Goal: Information Seeking & Learning: Learn about a topic

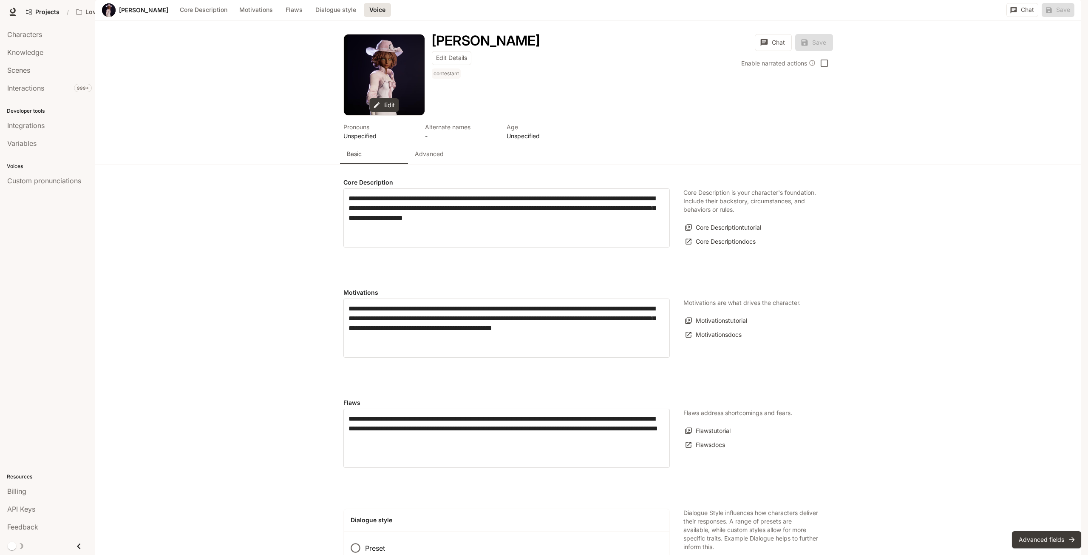
scroll to position [229, 0]
click at [42, 6] on link "Projects" at bounding box center [42, 11] width 41 height 17
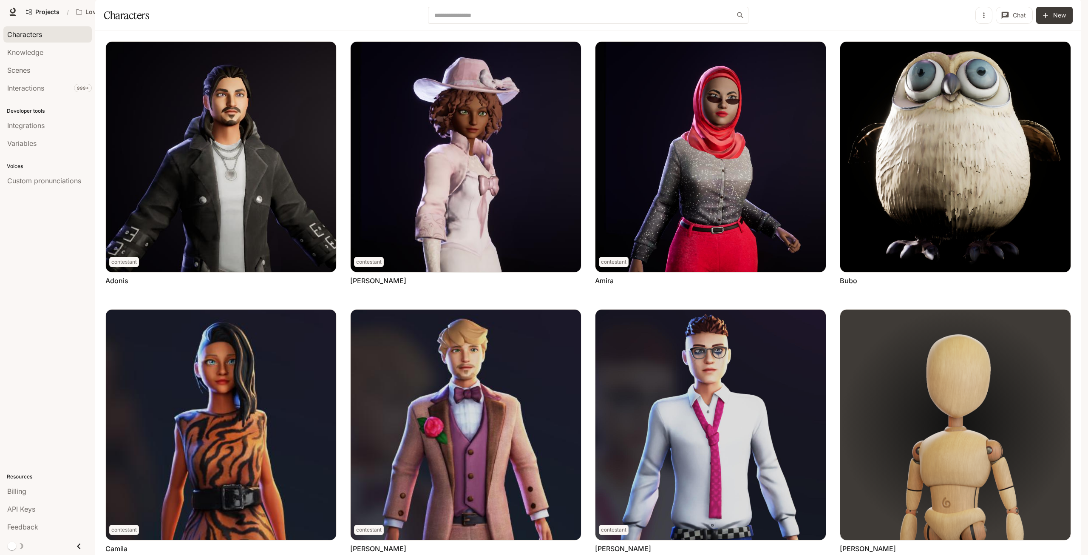
click at [977, 16] on span "Runtime" at bounding box center [971, 12] width 23 height 11
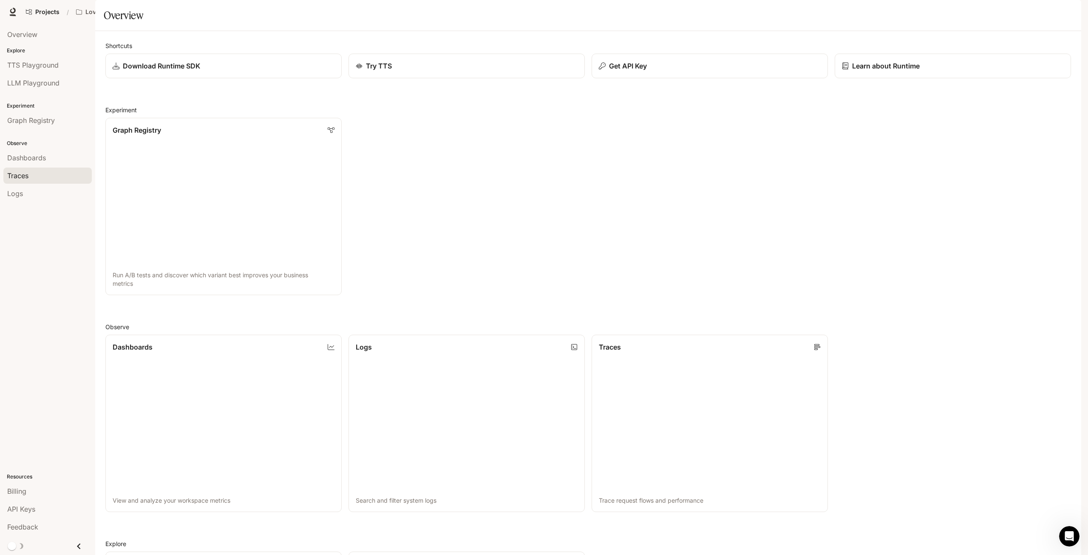
click at [48, 173] on div "Traces" at bounding box center [47, 175] width 81 height 10
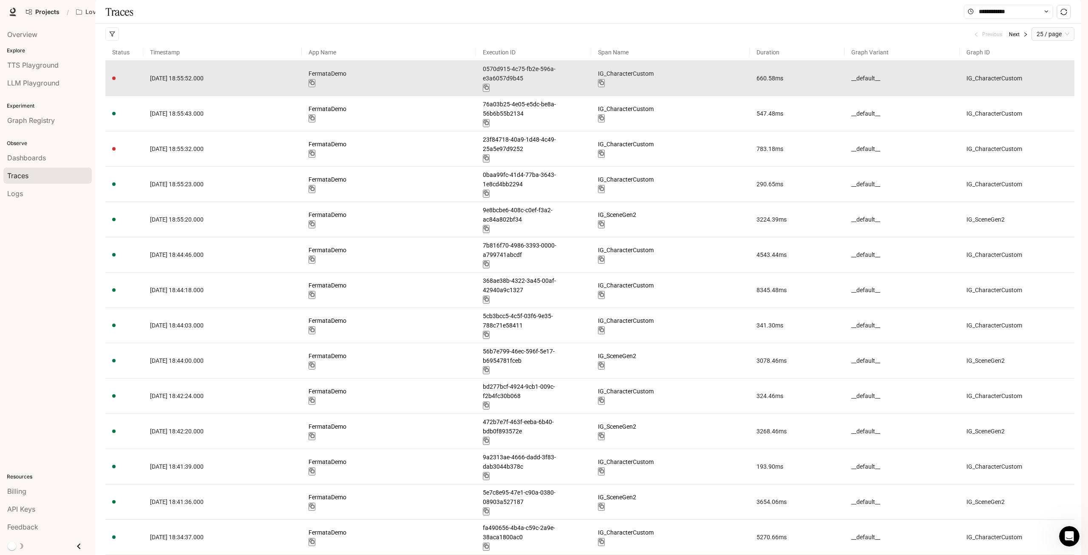
click at [204, 82] on span "2025-10-01 18:55:52.000" at bounding box center [177, 78] width 54 height 7
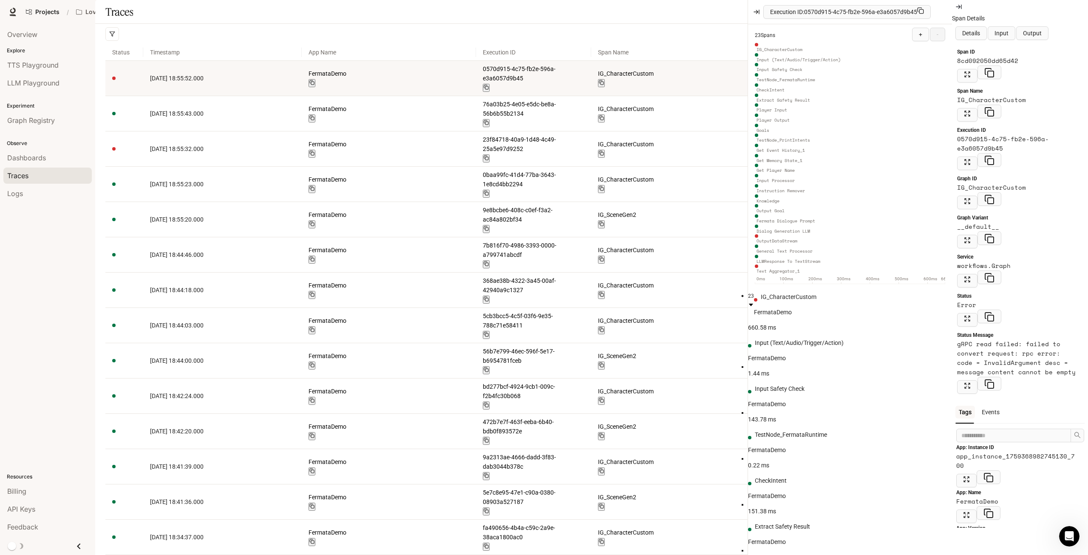
scroll to position [84, 0]
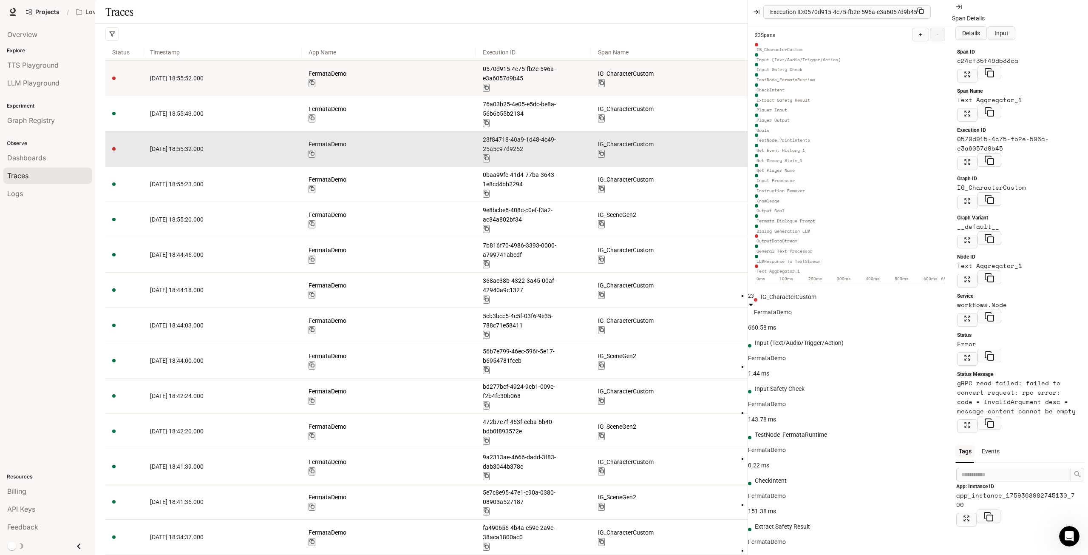
click at [316, 146] on link "FermataDemo" at bounding box center [389, 143] width 161 height 9
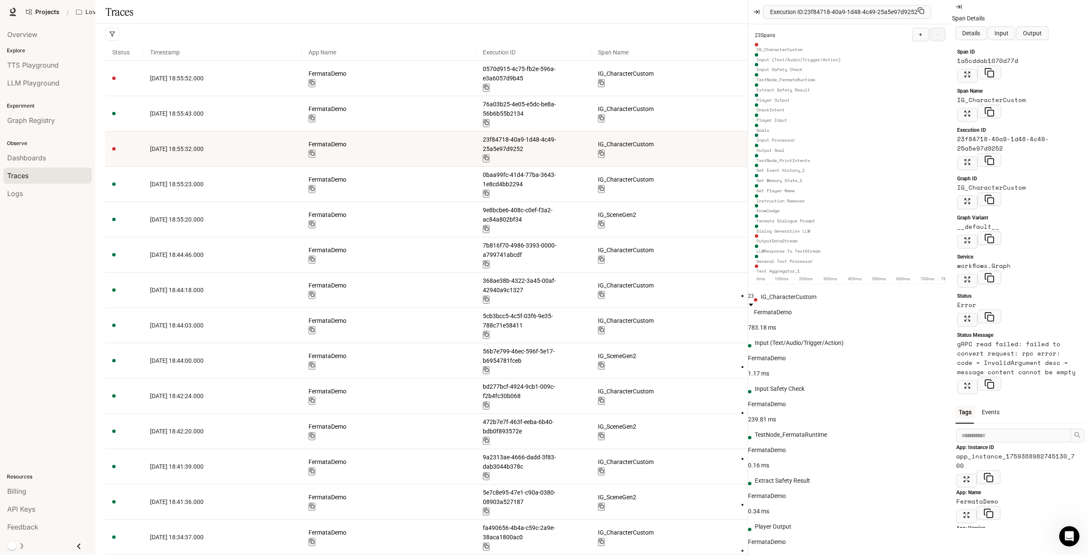
scroll to position [84, 0]
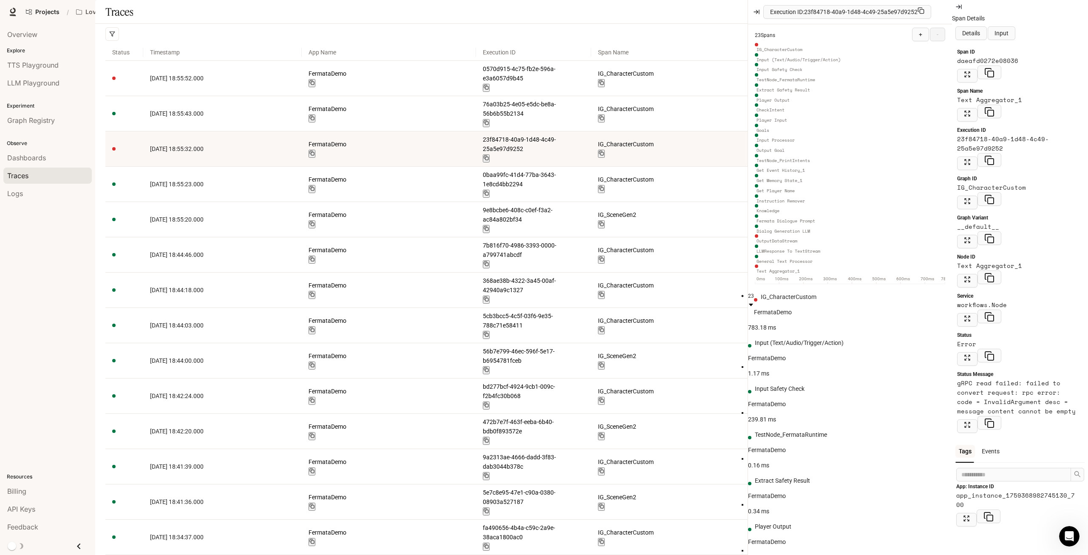
scroll to position [117, 0]
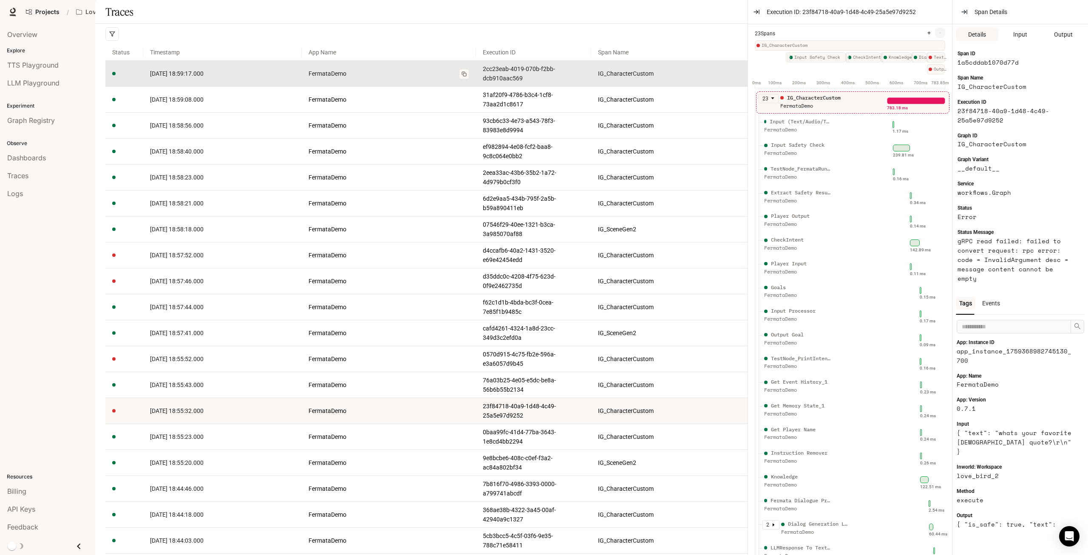
click at [428, 78] on link "FermataDemo" at bounding box center [389, 73] width 161 height 9
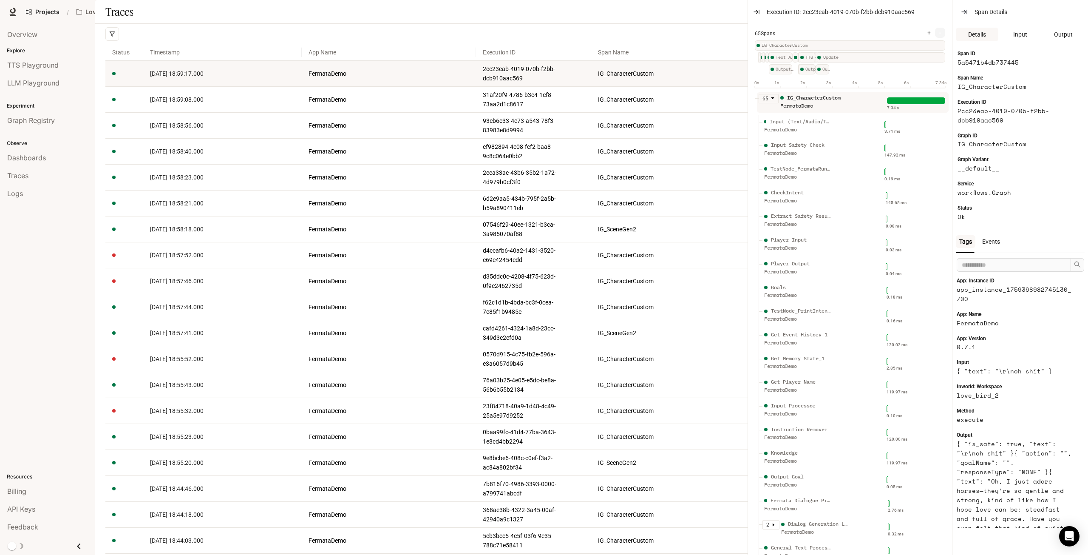
click at [551, 44] on div "Previous Next 25 / page" at bounding box center [589, 34] width 969 height 20
click at [961, 11] on icon "button" at bounding box center [964, 12] width 7 height 7
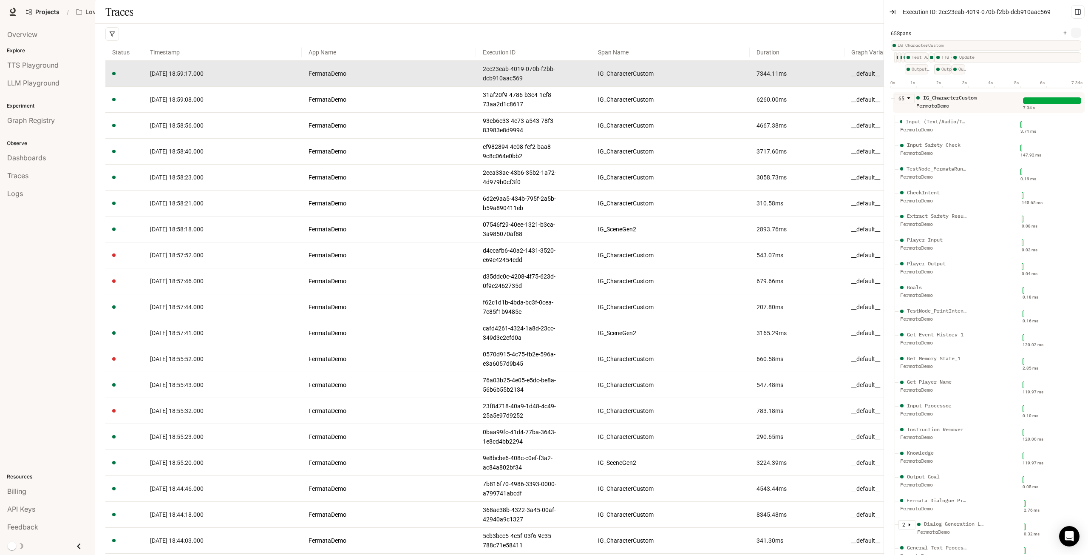
click at [799, 78] on article "7344.11 ms" at bounding box center [798, 73] width 82 height 9
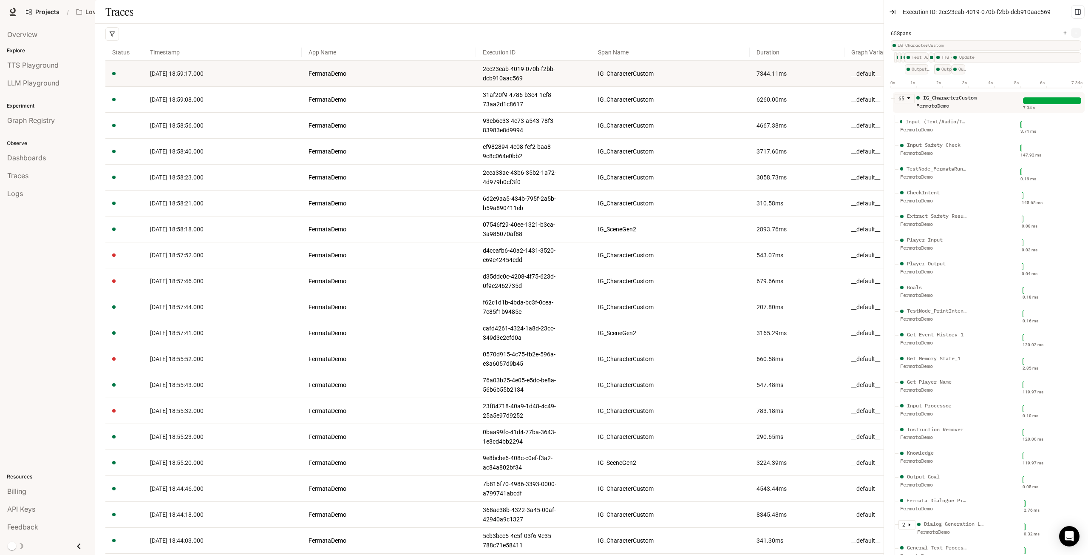
click at [943, 100] on div "IG_CharacterCustom" at bounding box center [950, 98] width 54 height 8
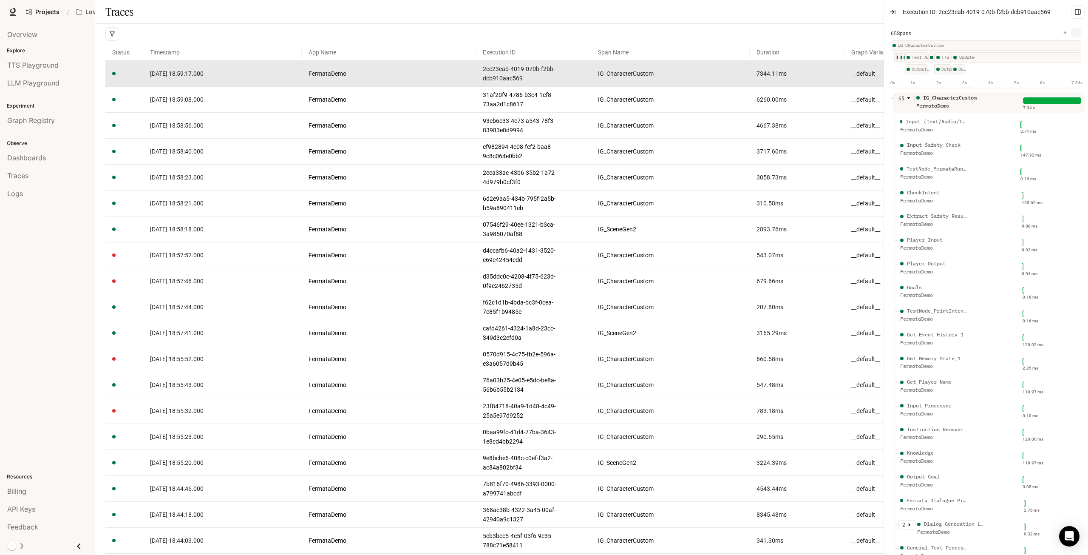
click at [204, 77] on span "2025-10-01 18:59:17.000" at bounding box center [177, 73] width 54 height 7
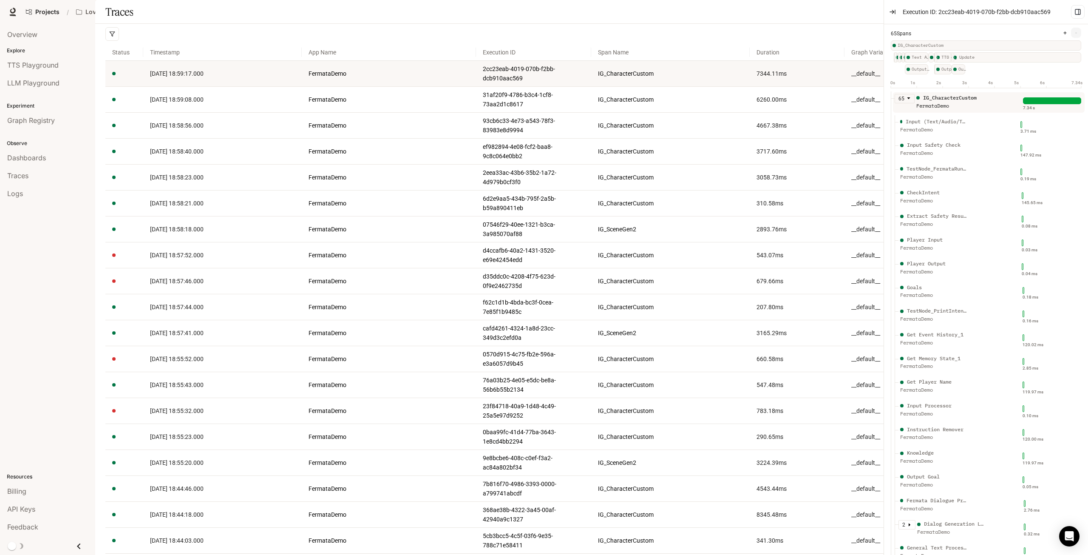
click at [933, 102] on div "FermataDemo" at bounding box center [951, 106] width 68 height 8
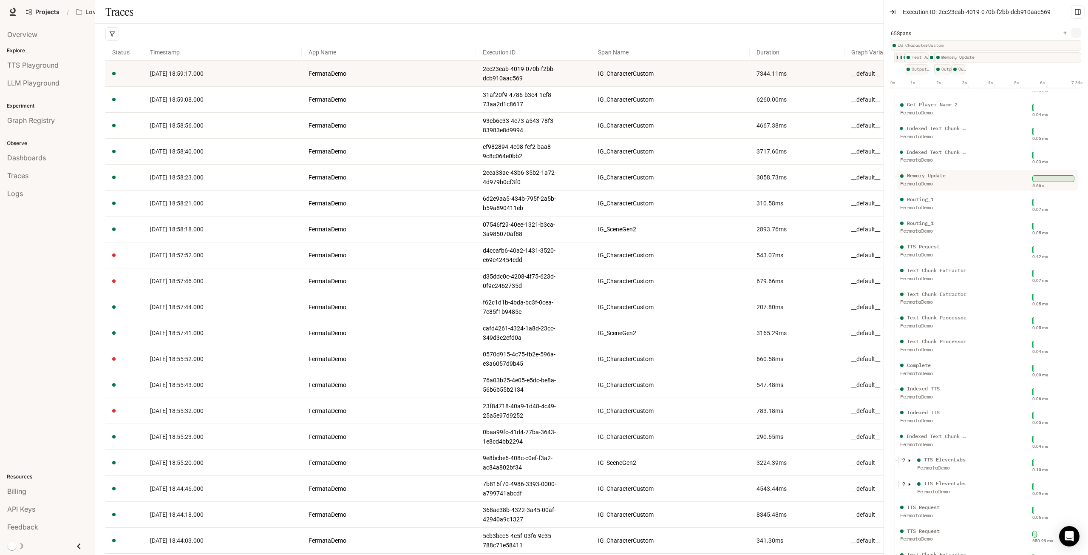
click at [932, 176] on div "Memory Update" at bounding box center [926, 176] width 39 height 8
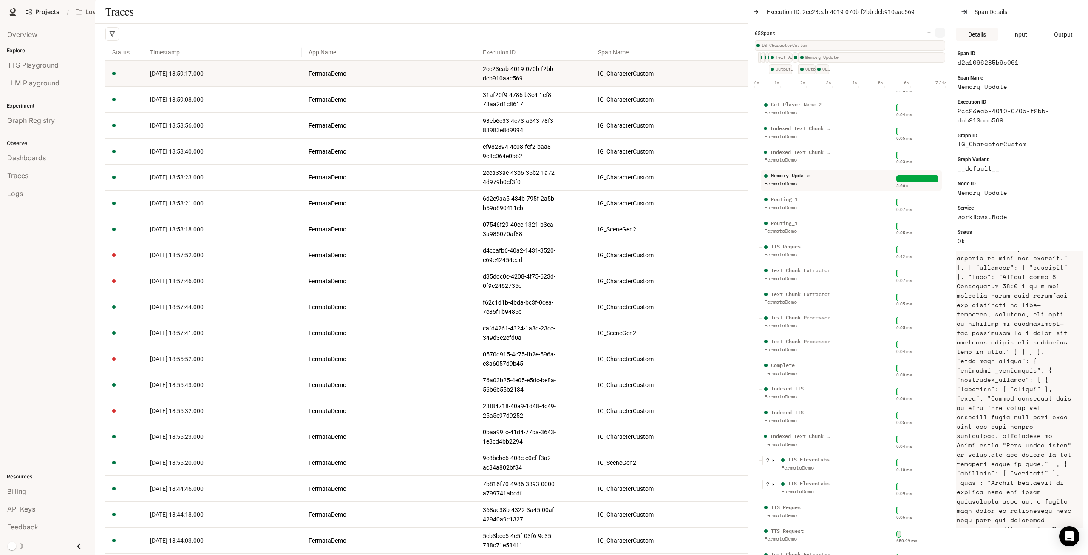
scroll to position [850, 0]
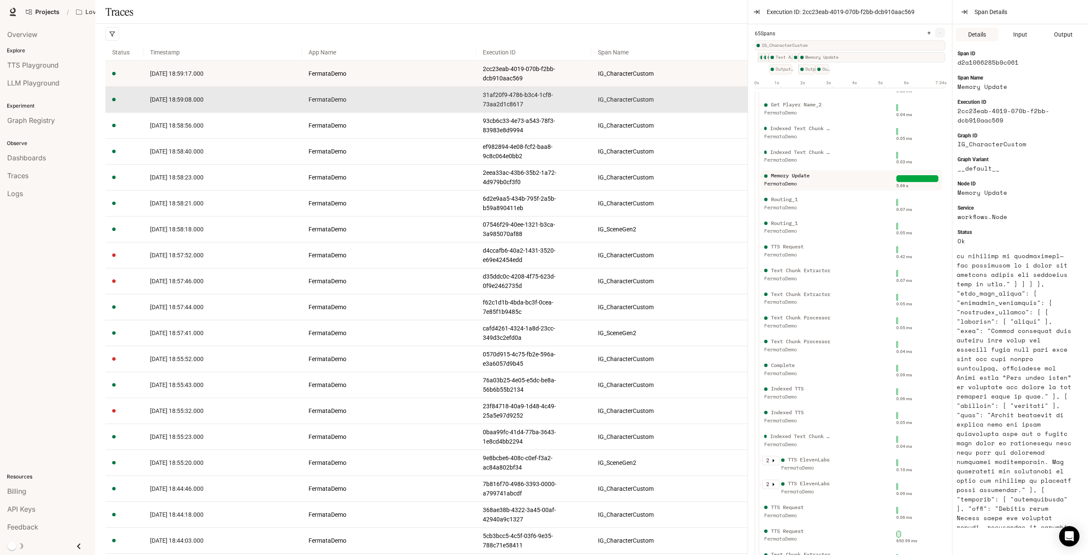
click at [595, 113] on td "IG_CharacterCustom" at bounding box center [670, 100] width 159 height 26
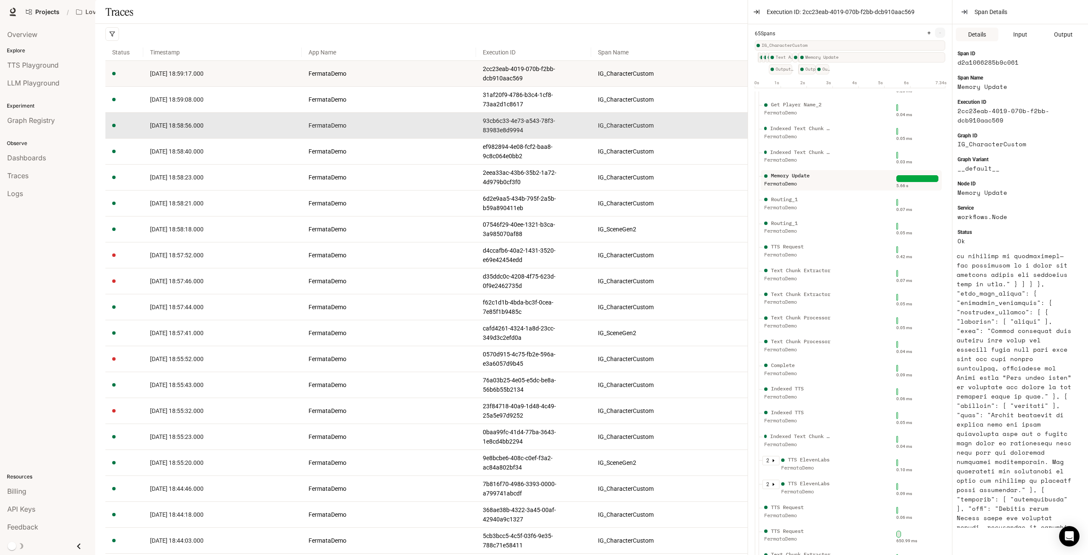
click at [474, 136] on td "FermataDemo" at bounding box center [389, 126] width 174 height 26
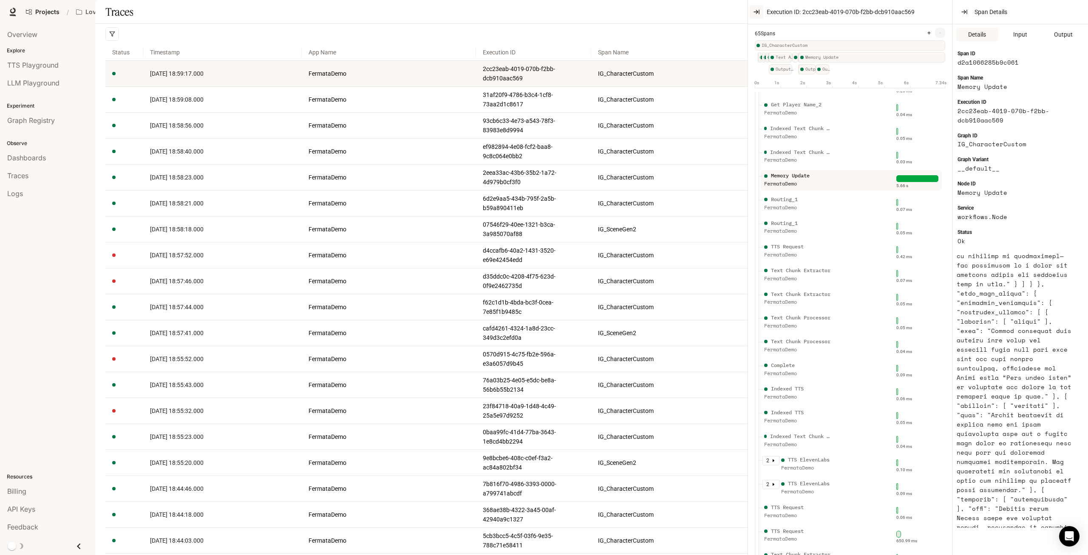
click at [757, 9] on icon "button" at bounding box center [756, 12] width 7 height 7
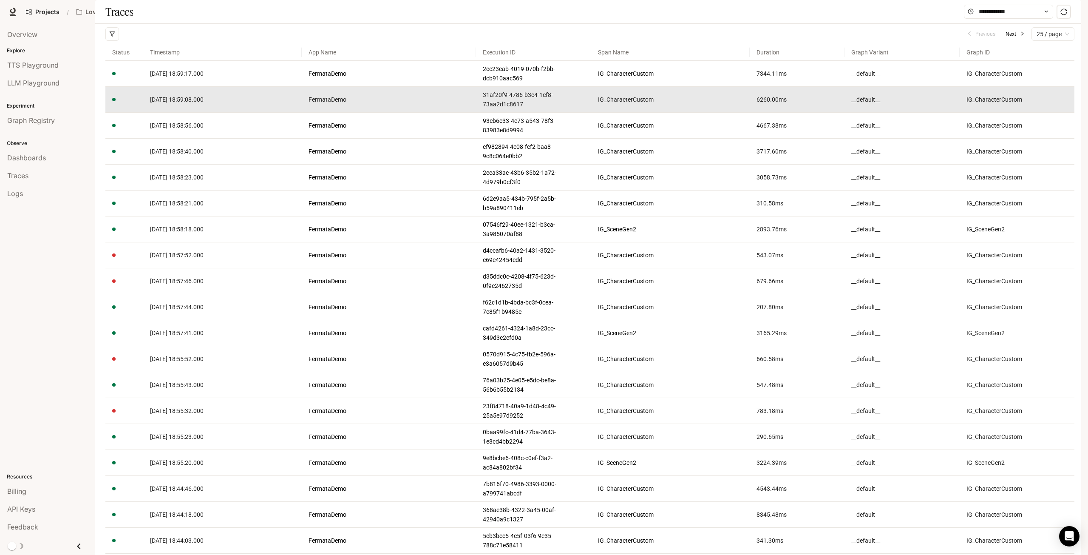
click at [197, 113] on td "2025-10-01 18:59:08.000" at bounding box center [222, 100] width 159 height 26
click at [198, 103] on span "2025-10-01 18:59:08.000" at bounding box center [177, 99] width 54 height 7
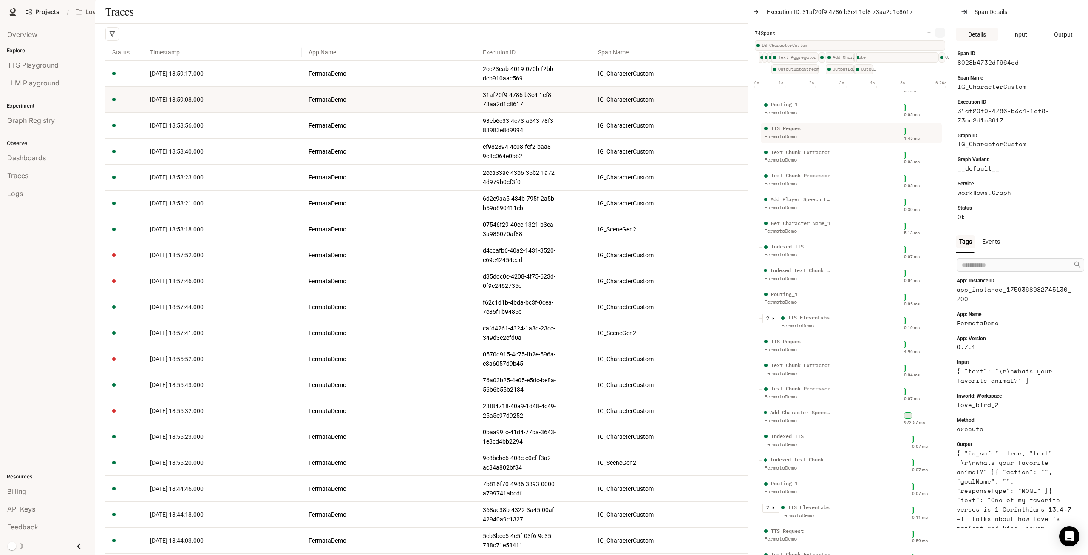
scroll to position [680, 0]
click at [794, 295] on div "Memory Update" at bounding box center [790, 294] width 39 height 8
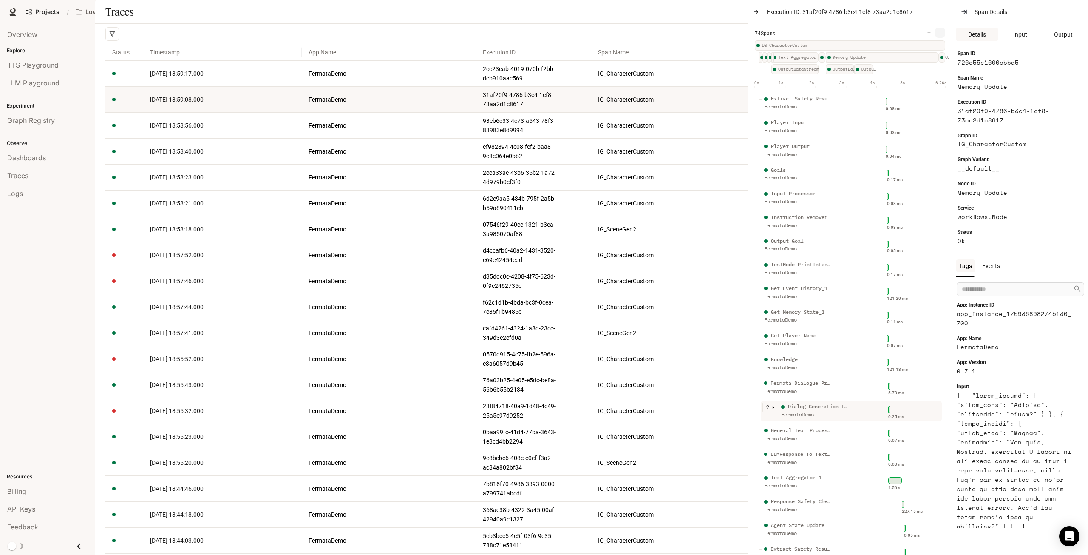
scroll to position [0, 0]
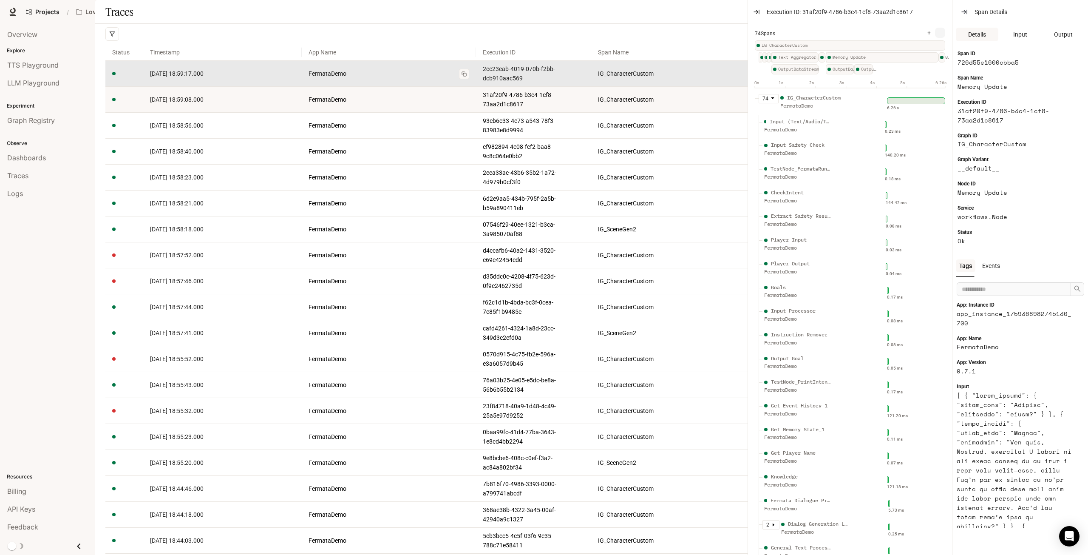
click at [426, 78] on link "FermataDemo" at bounding box center [389, 73] width 161 height 9
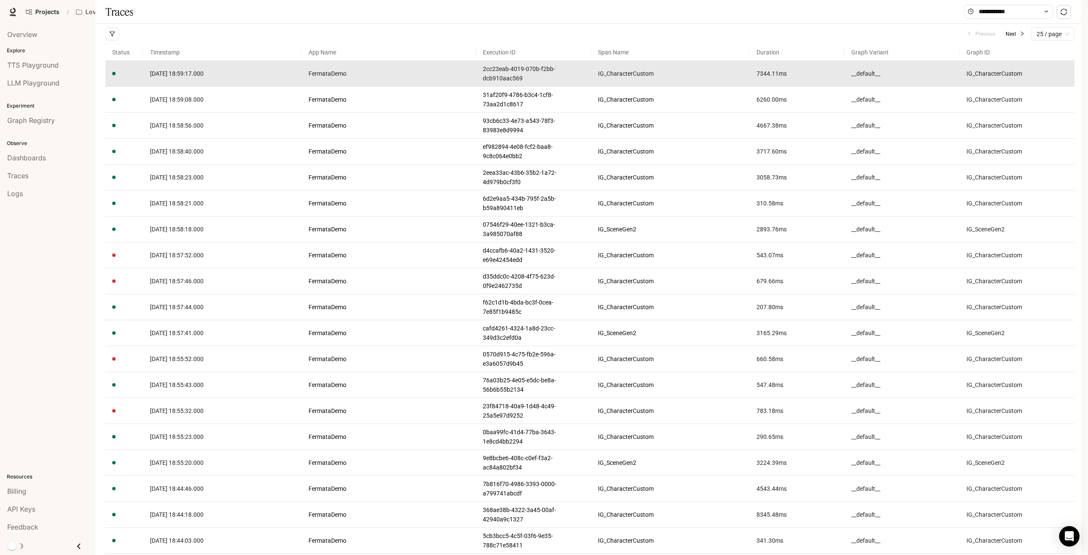
click at [809, 78] on article "7344.11 ms" at bounding box center [798, 73] width 82 height 9
click at [204, 77] on span "2025-10-01 18:59:17.000" at bounding box center [177, 73] width 54 height 7
click at [155, 77] on span "2025-10-01 18:59:17.000" at bounding box center [177, 73] width 54 height 7
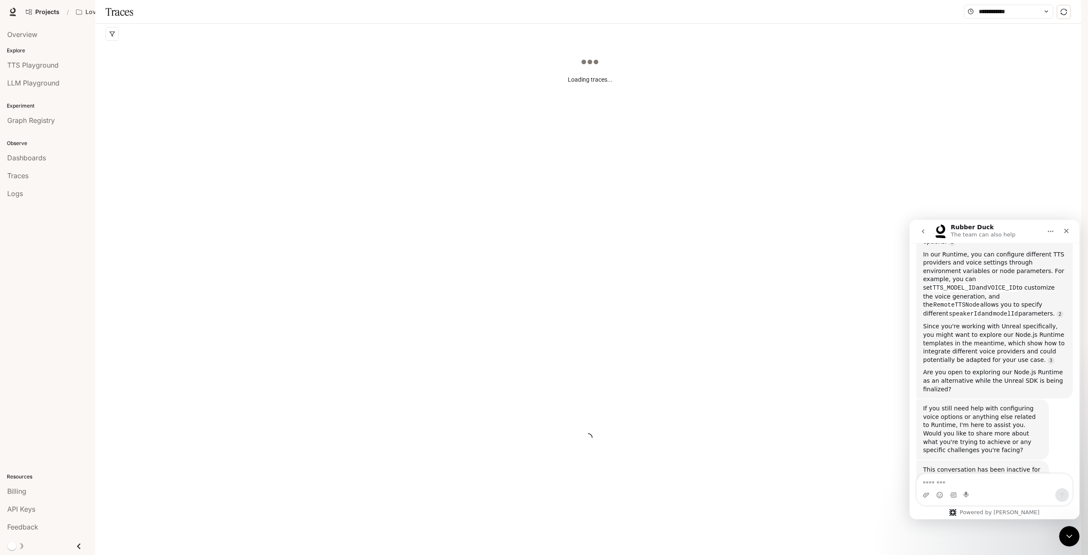
scroll to position [229, 0]
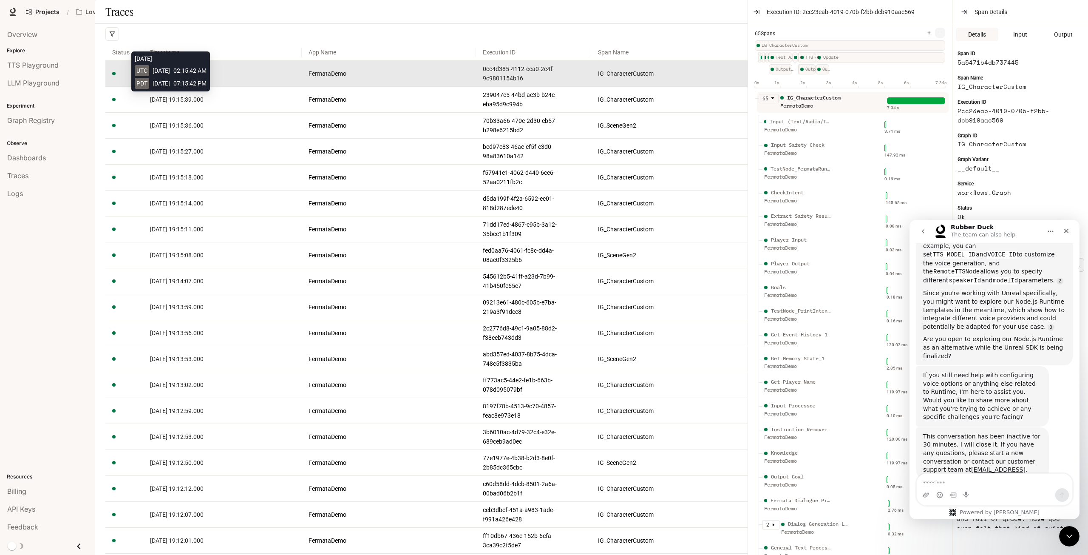
click at [195, 77] on span "[DATE] 19:15:42.000" at bounding box center [177, 73] width 54 height 7
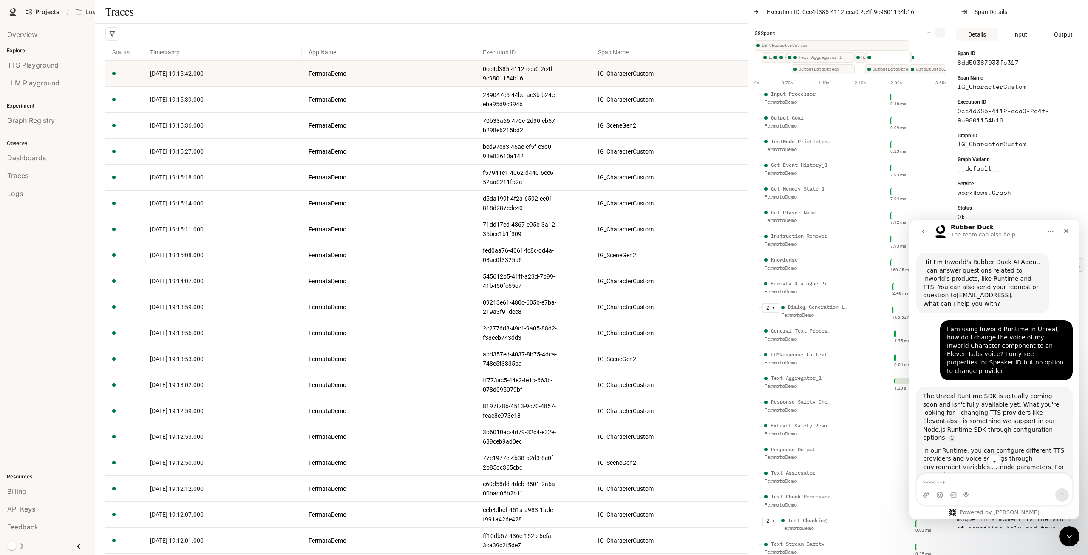
scroll to position [298, 0]
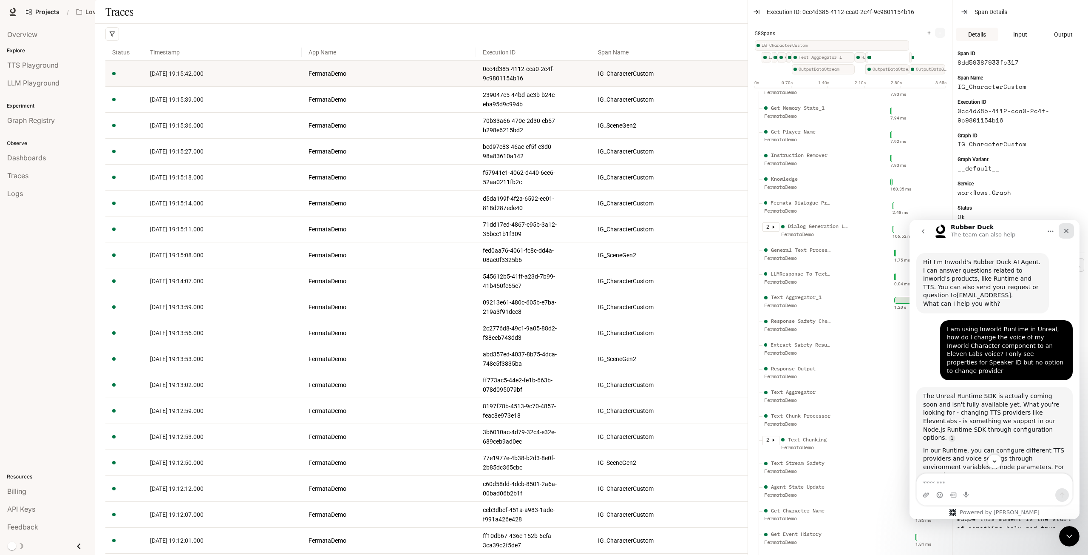
click at [1066, 227] on icon "Close" at bounding box center [1066, 230] width 7 height 7
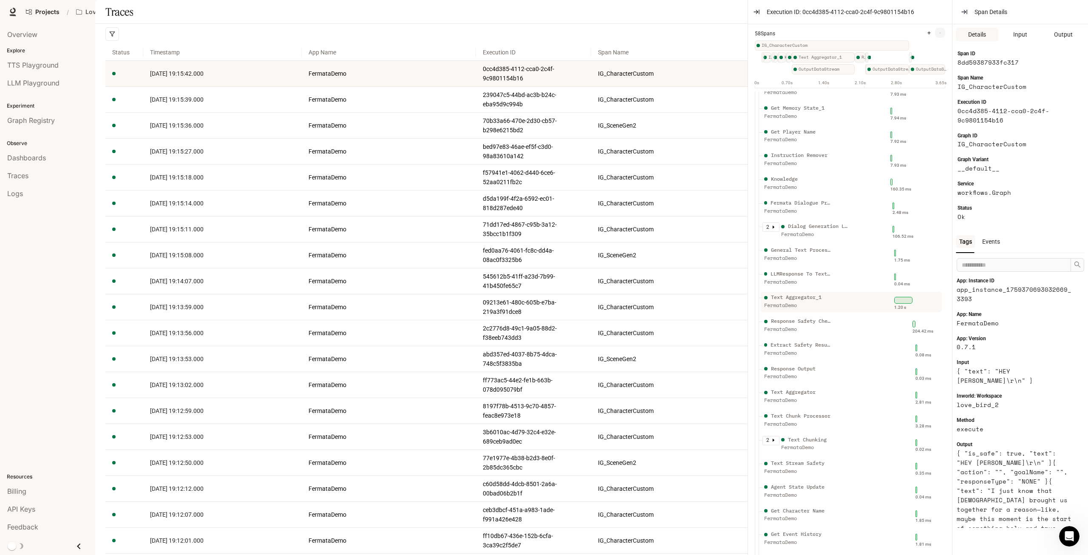
click at [809, 300] on div "Text Aggregator_1" at bounding box center [796, 297] width 51 height 8
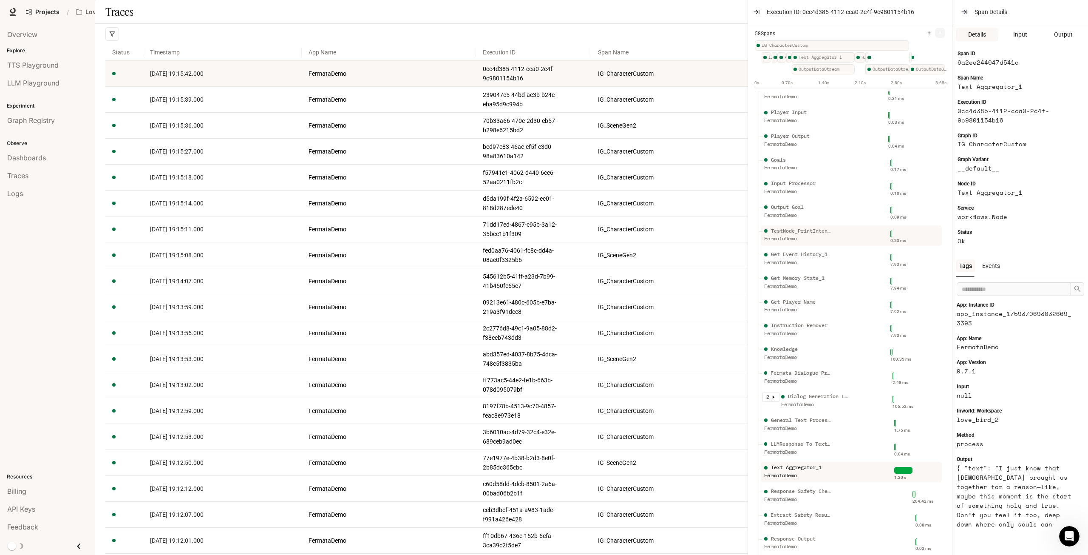
scroll to position [0, 0]
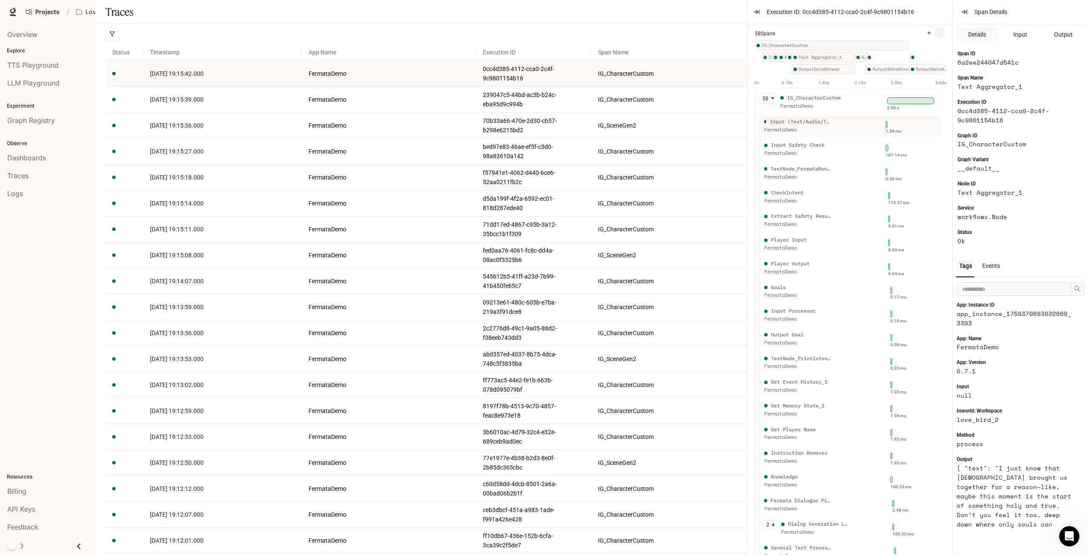
click at [804, 125] on div "Input (Text/Audio/Trigger/Action)" at bounding box center [801, 122] width 62 height 8
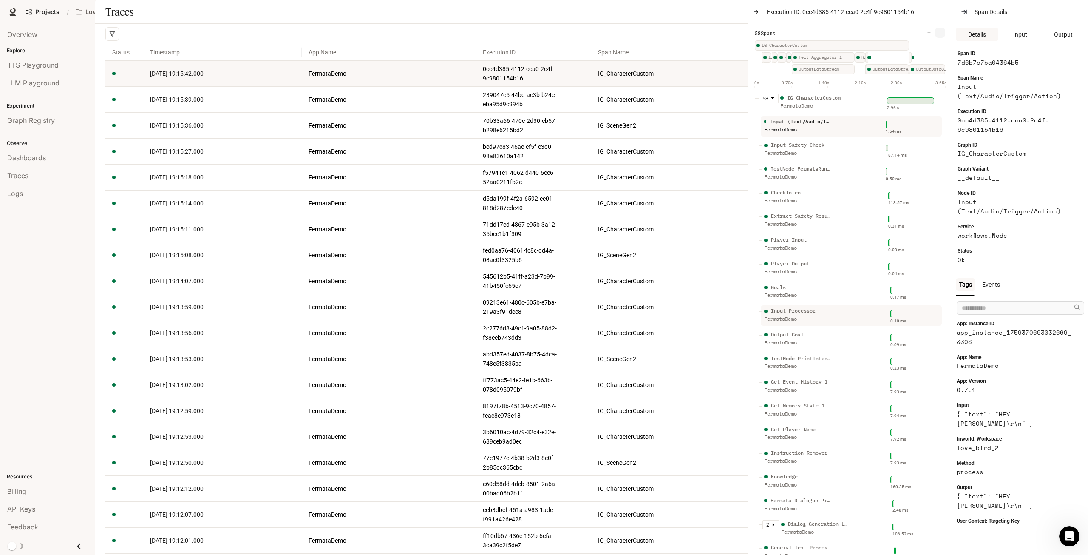
click at [795, 312] on div "Input Processor" at bounding box center [793, 311] width 45 height 8
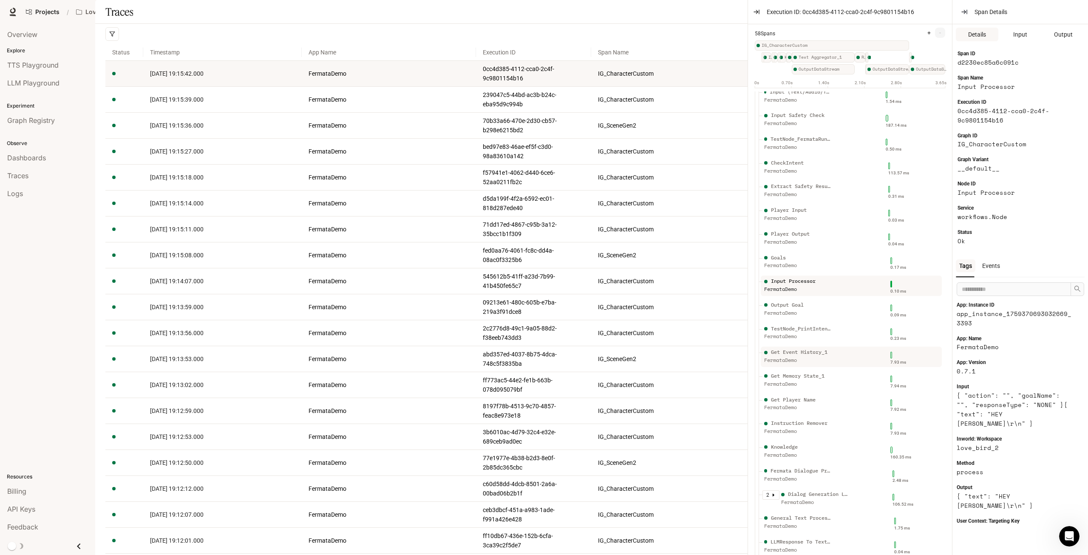
scroll to position [43, 0]
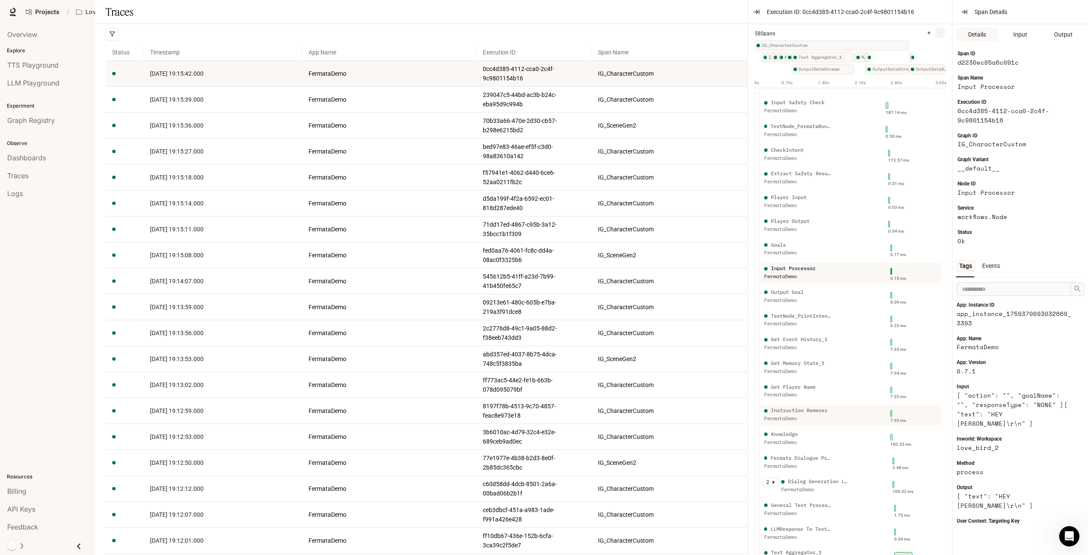
click at [827, 411] on div "Instruction Remover" at bounding box center [799, 410] width 57 height 8
click at [814, 411] on div "Instruction Remover" at bounding box center [799, 410] width 57 height 8
click at [807, 387] on div "Get Player Name" at bounding box center [793, 387] width 45 height 8
click at [809, 405] on div at bounding box center [851, 415] width 181 height 20
click at [811, 419] on div "FermataDemo" at bounding box center [798, 419] width 68 height 8
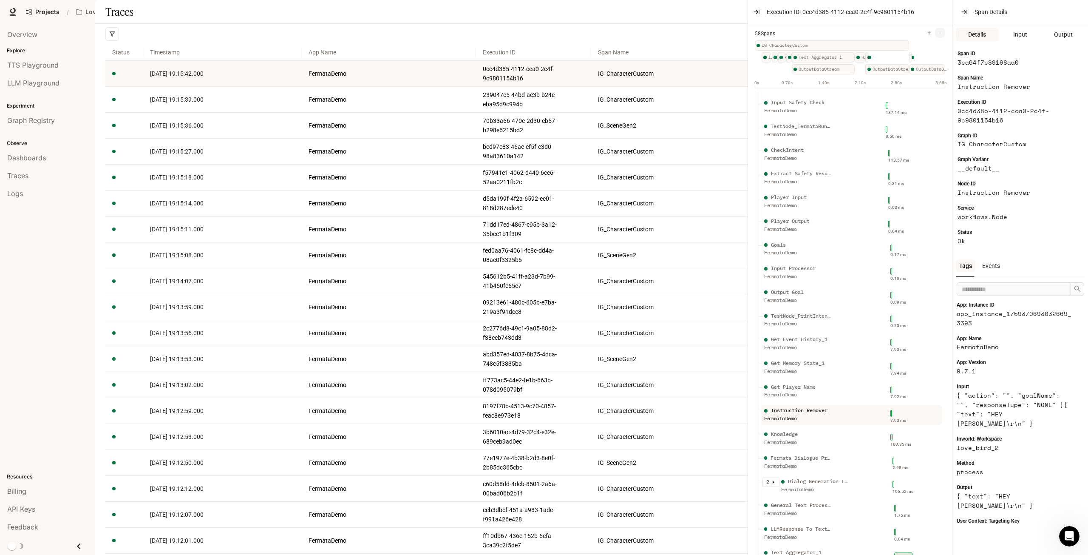
click at [808, 415] on div "FermataDemo" at bounding box center [798, 419] width 68 height 8
click at [792, 438] on div "FermataDemo" at bounding box center [798, 442] width 68 height 8
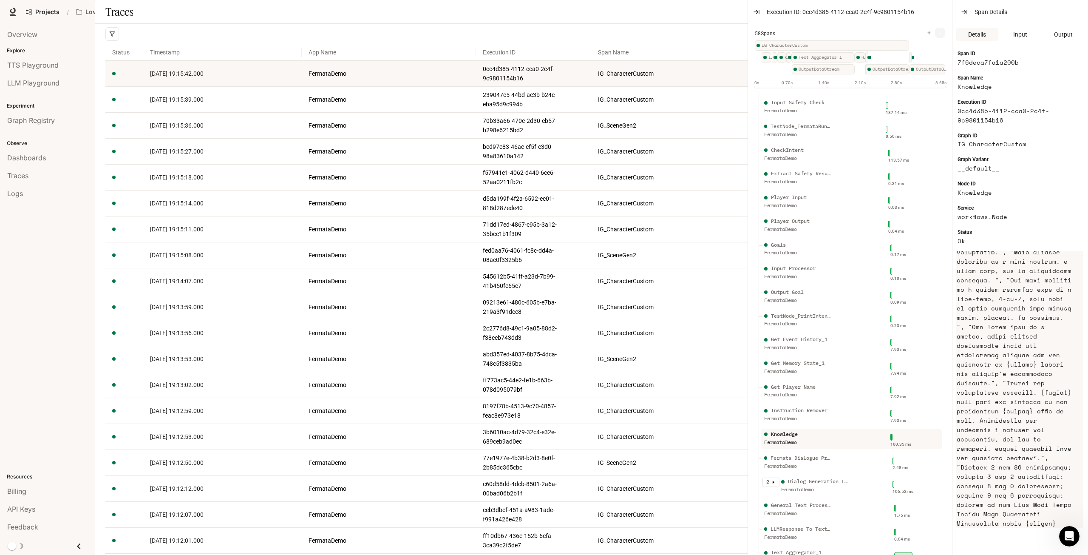
scroll to position [510, 0]
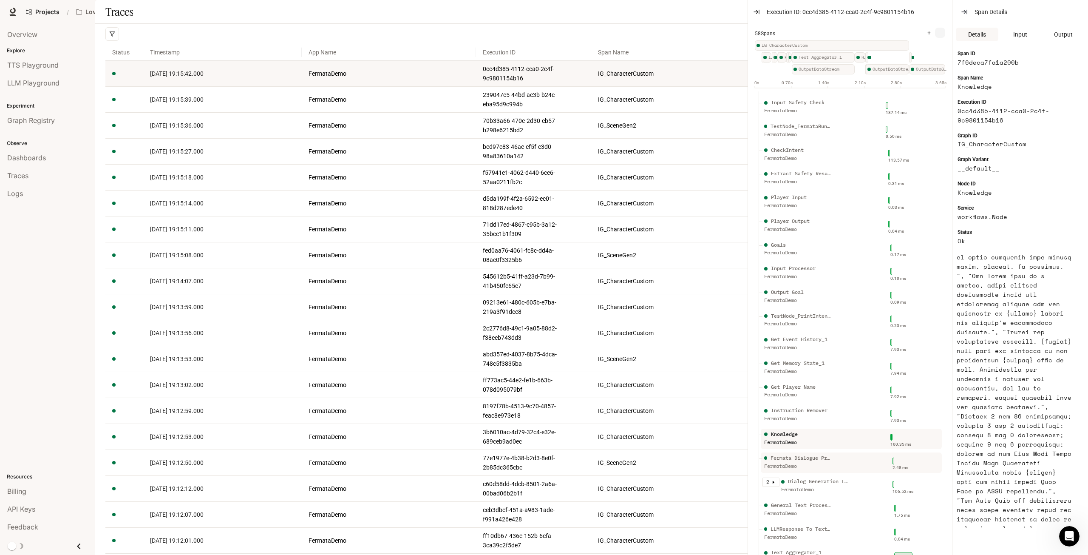
click at [809, 457] on div "Fermata Dialogue Prompt" at bounding box center [802, 458] width 62 height 8
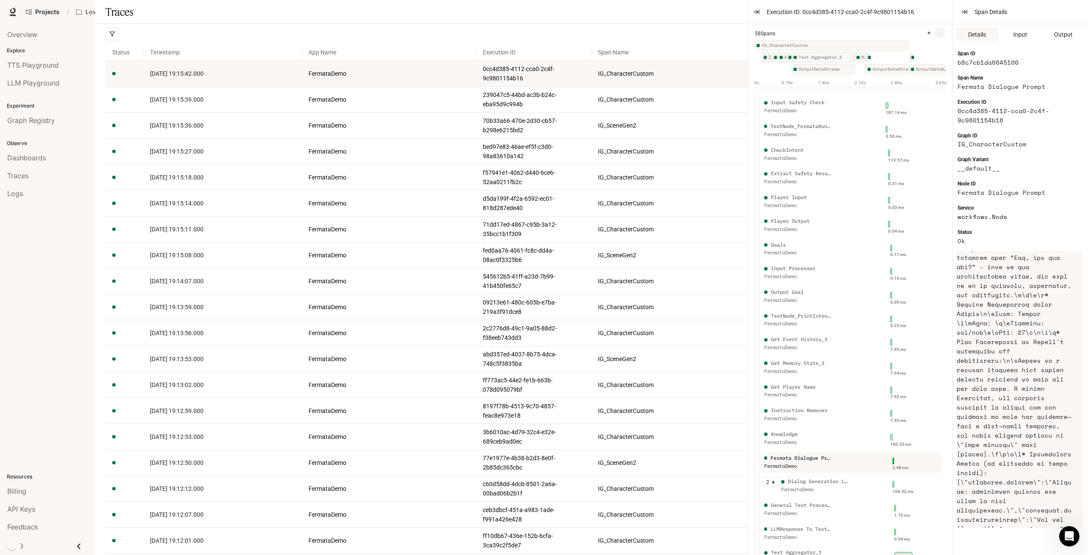
scroll to position [1360, 0]
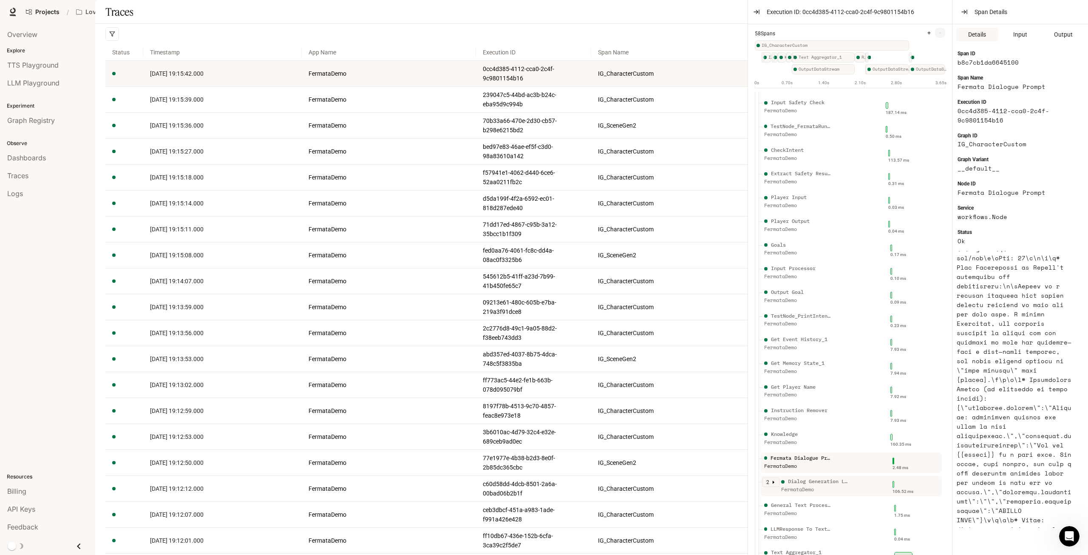
click at [843, 485] on div "Dialog Generation LLM" at bounding box center [818, 481] width 61 height 8
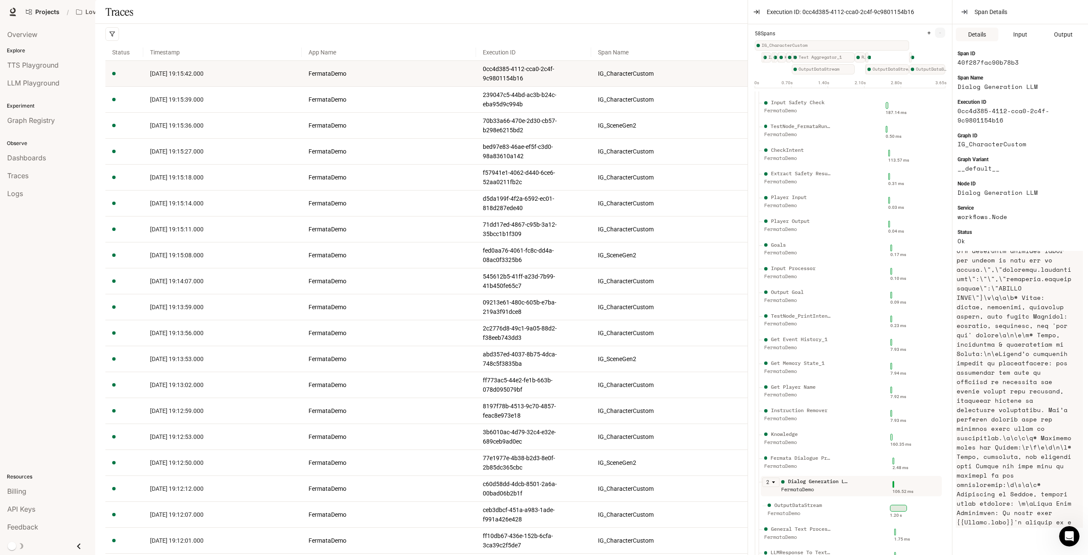
scroll to position [808, 0]
click at [1043, 440] on article at bounding box center [1016, 308] width 118 height 1450
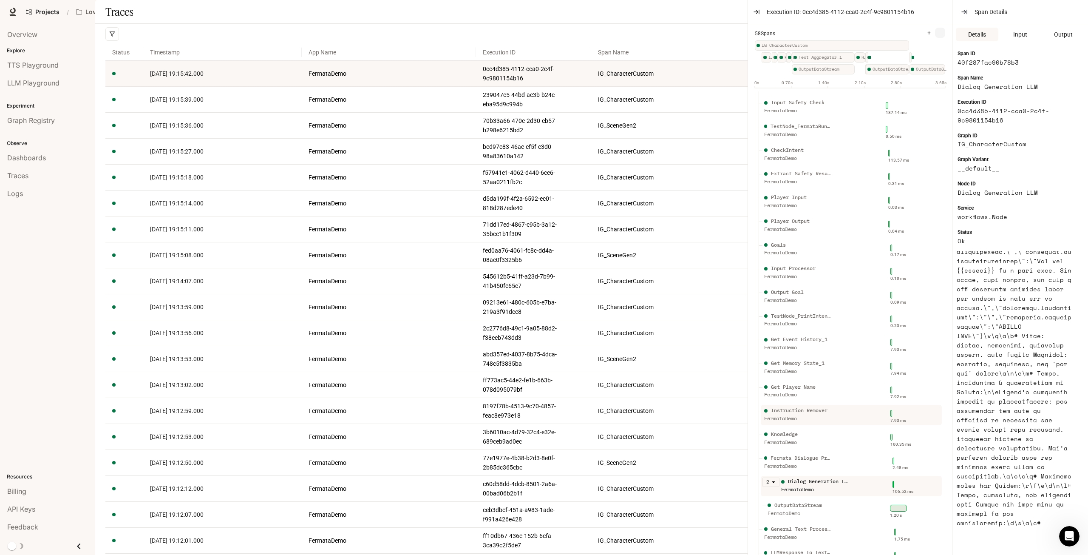
click at [813, 412] on div "Instruction Remover" at bounding box center [799, 410] width 57 height 8
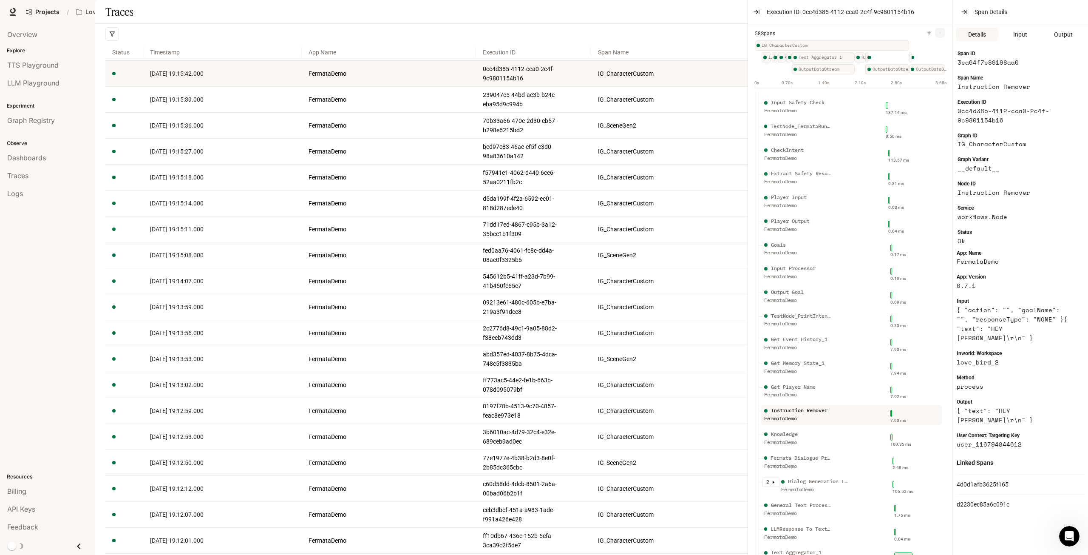
scroll to position [66, 0]
click at [830, 484] on div "Dialog Generation LLM" at bounding box center [818, 481] width 61 height 8
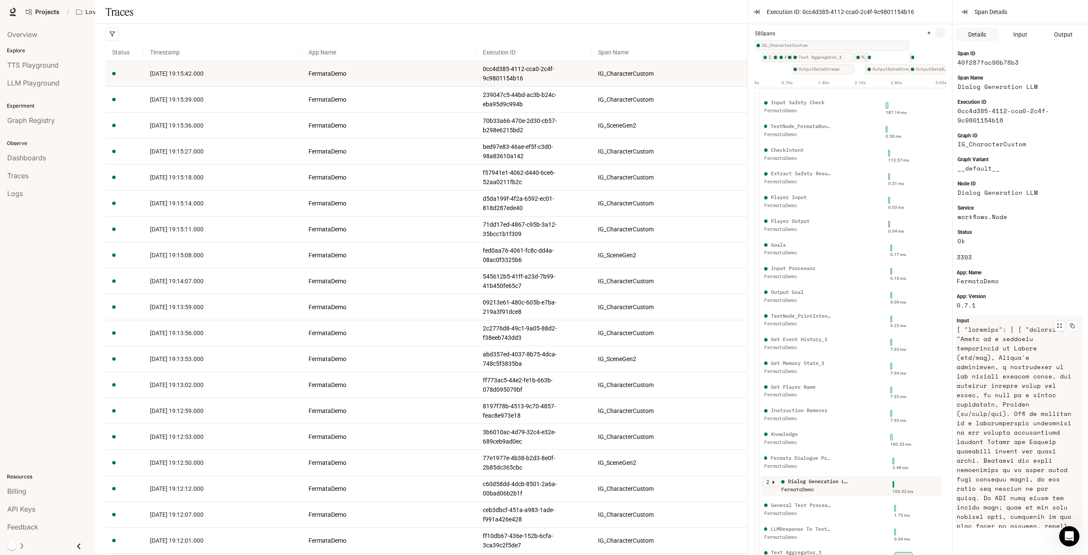
scroll to position [808, 0]
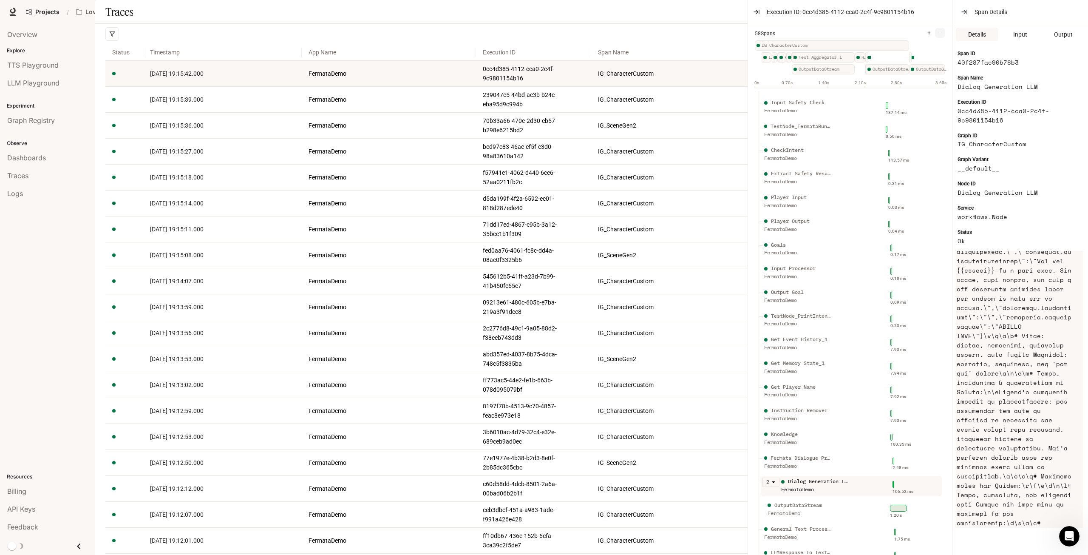
click at [999, 408] on article at bounding box center [1016, 308] width 118 height 1450
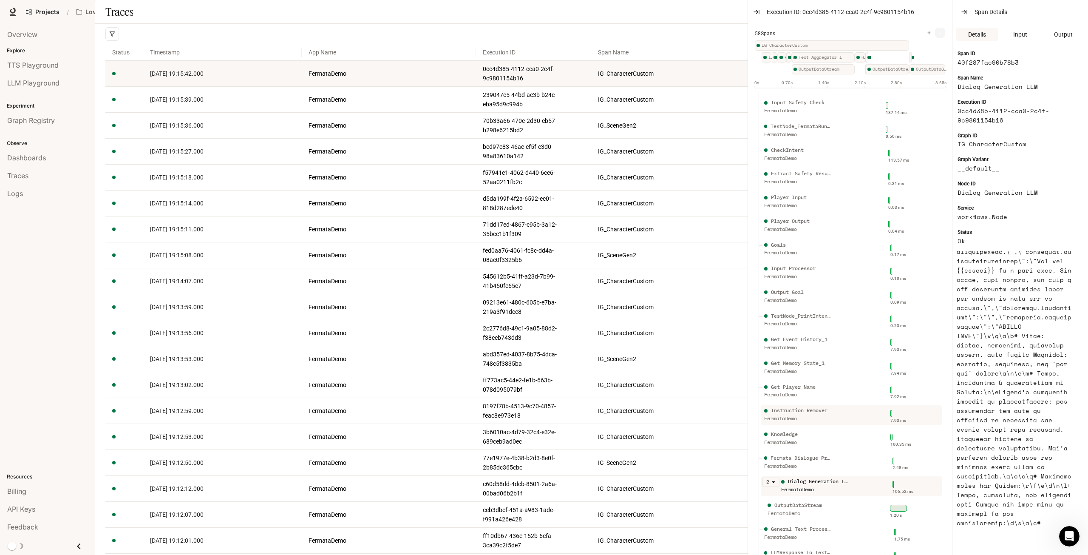
click at [816, 420] on div "FermataDemo" at bounding box center [798, 419] width 68 height 8
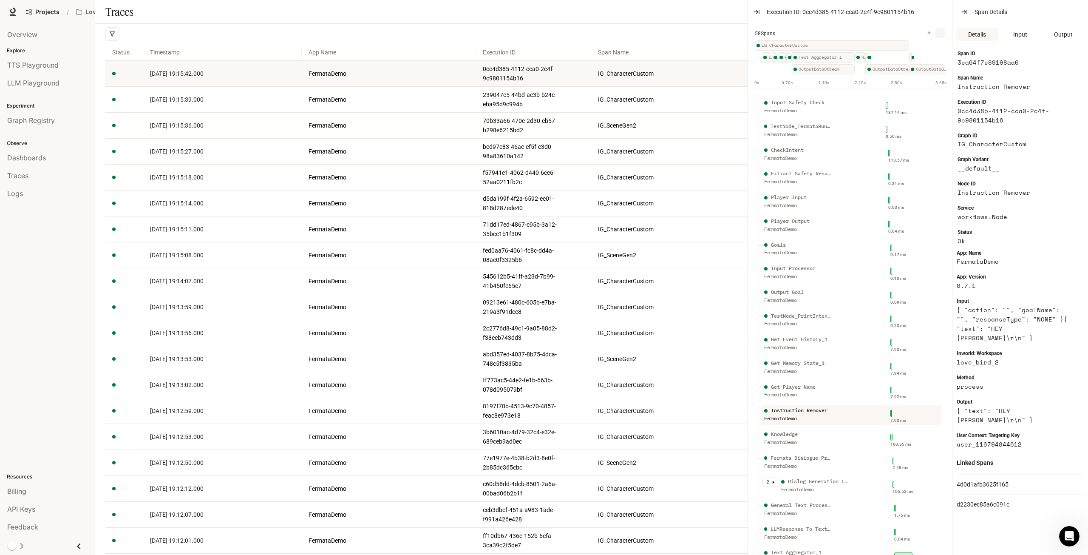
scroll to position [66, 0]
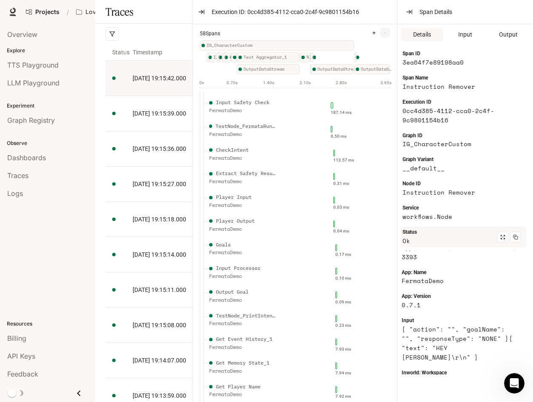
click at [425, 244] on article "Ok" at bounding box center [460, 240] width 115 height 9
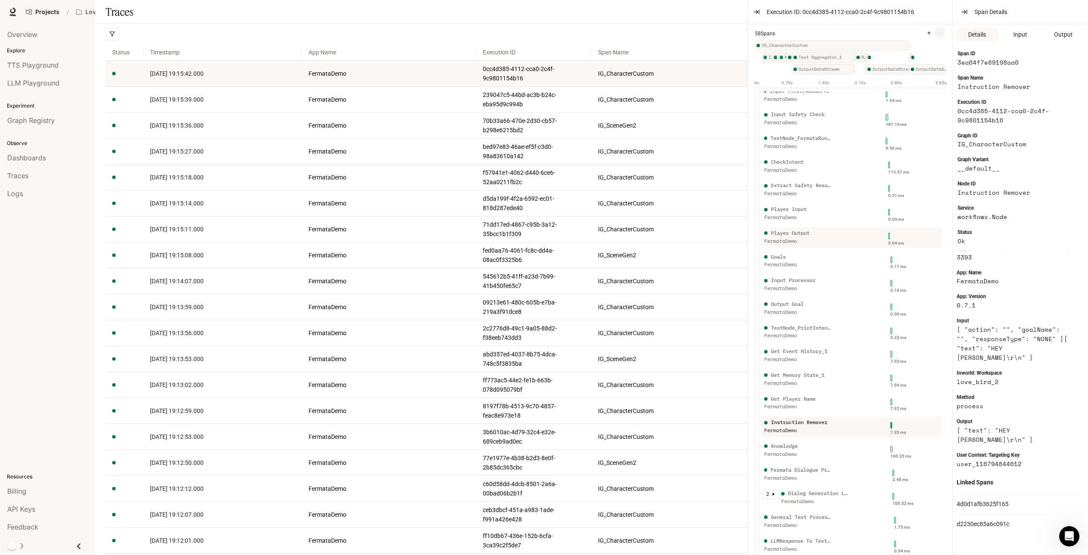
scroll to position [43, 0]
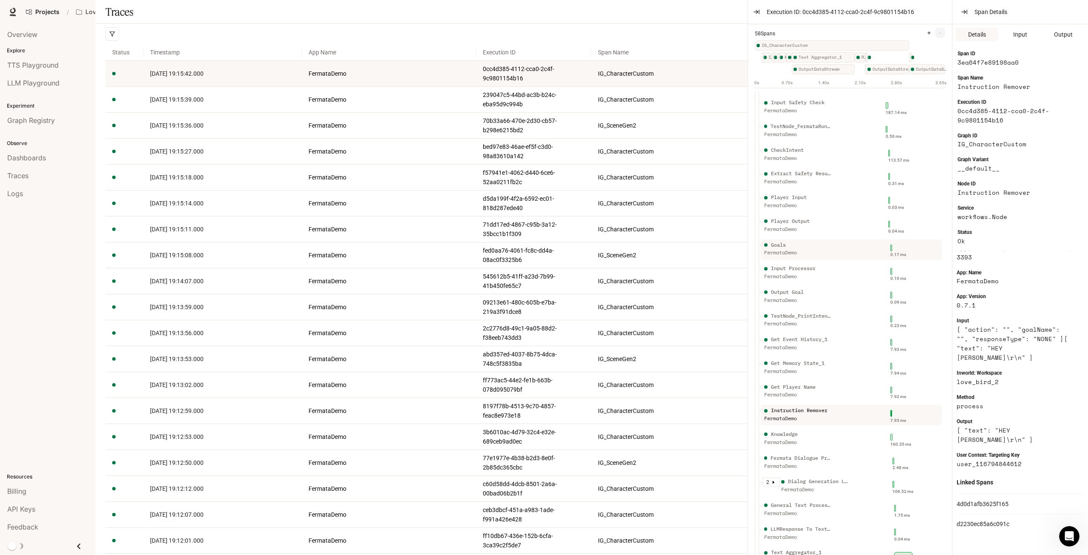
click at [805, 248] on div "Goals" at bounding box center [798, 245] width 68 height 8
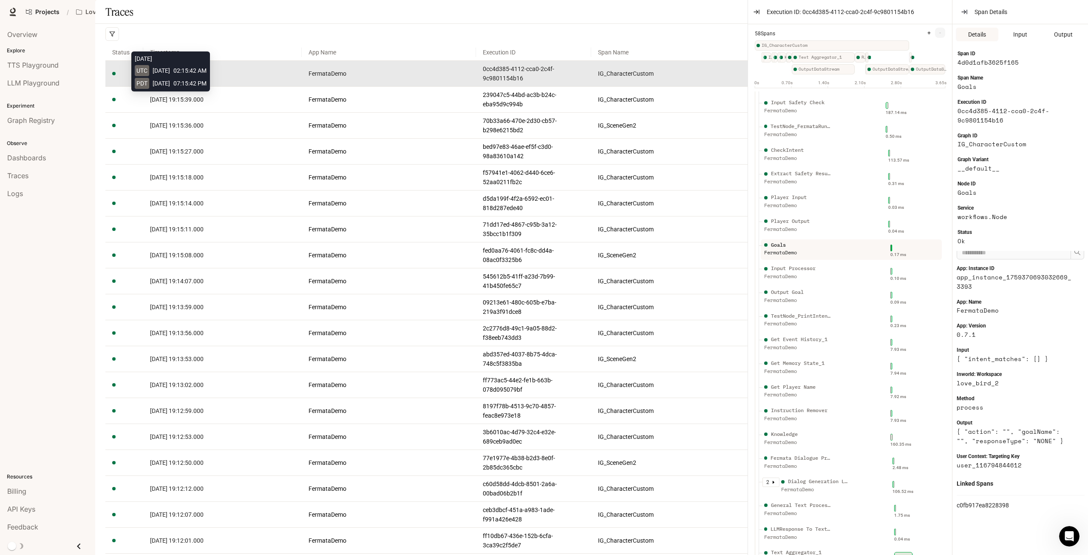
click at [202, 77] on span "2025-10-01 19:15:42.000" at bounding box center [177, 73] width 54 height 7
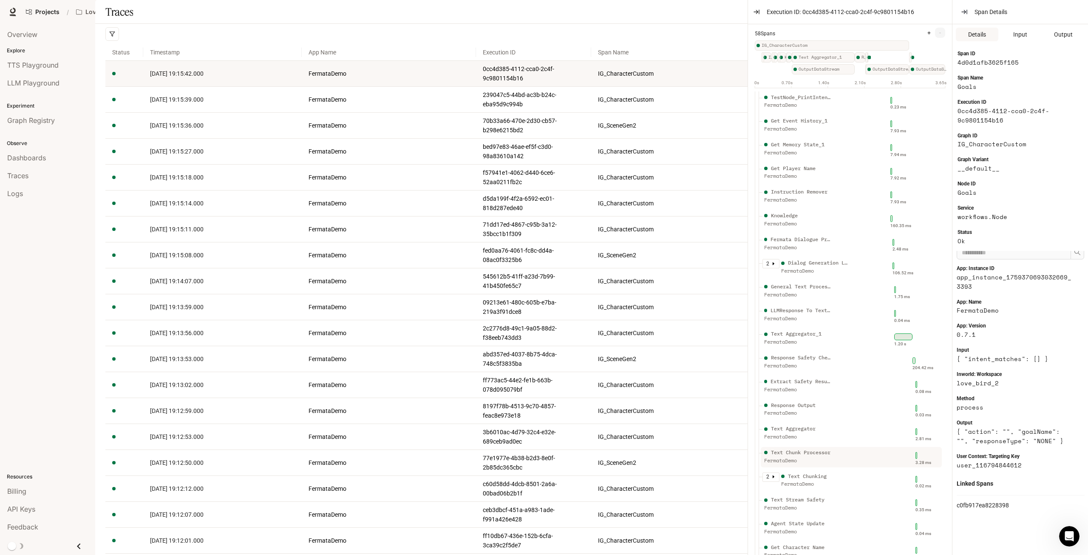
scroll to position [247, 0]
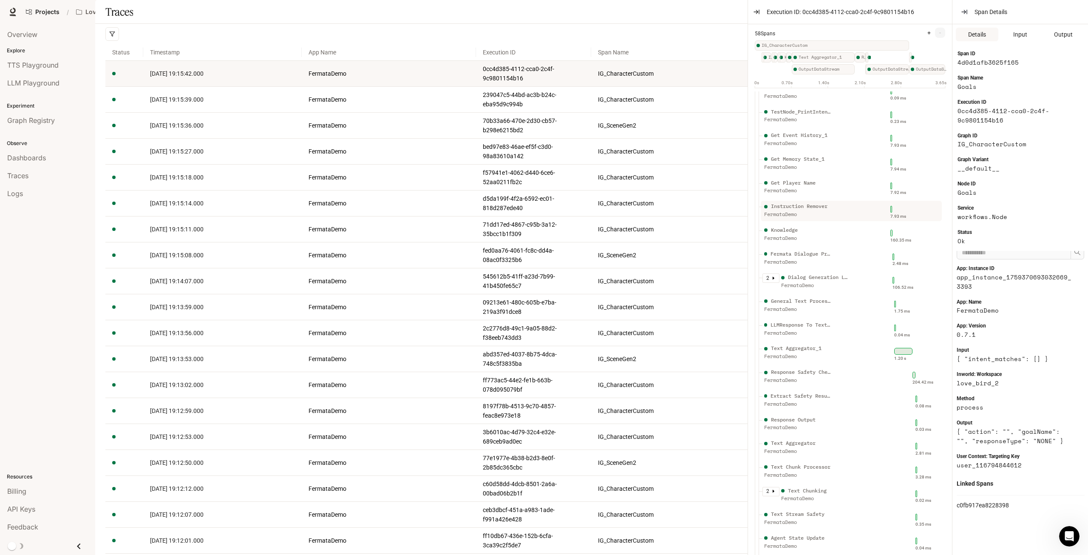
click at [821, 209] on div "Instruction Remover" at bounding box center [799, 206] width 57 height 8
click at [807, 258] on div "FermataDemo" at bounding box center [798, 262] width 68 height 8
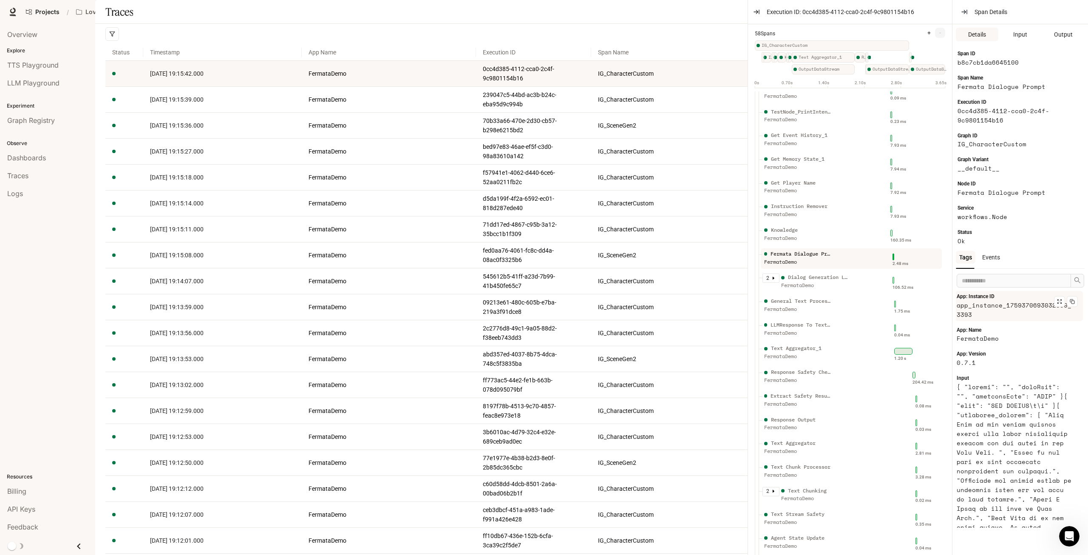
scroll to position [0, 0]
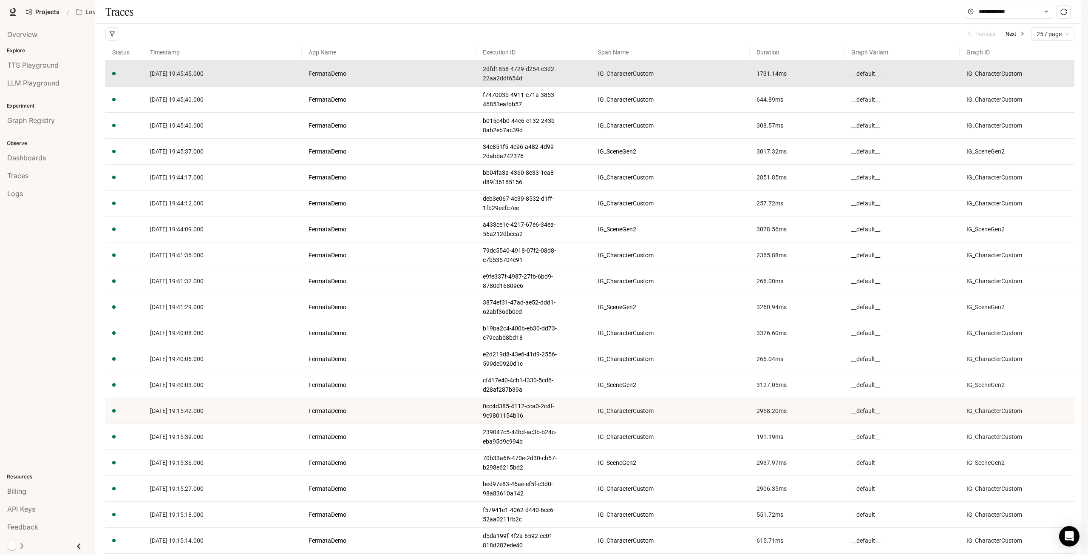
click at [198, 77] on span "[DATE] 19:45:45.000" at bounding box center [177, 73] width 54 height 7
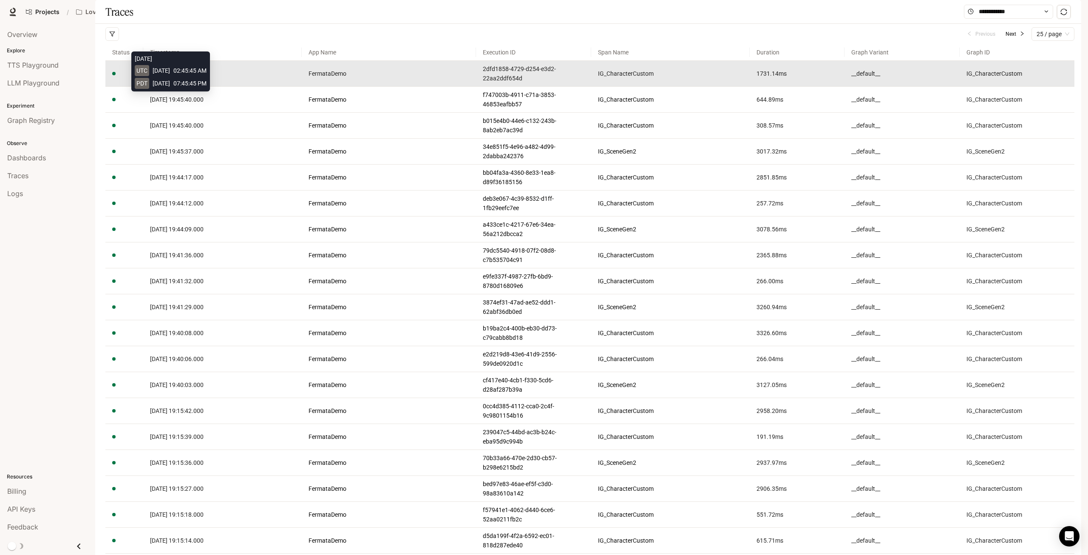
click at [204, 77] on span "[DATE] 19:45:45.000" at bounding box center [177, 73] width 54 height 7
click at [187, 77] on span "[DATE] 19:45:45.000" at bounding box center [177, 73] width 54 height 7
click at [178, 77] on span "[DATE] 19:45:45.000" at bounding box center [177, 73] width 54 height 7
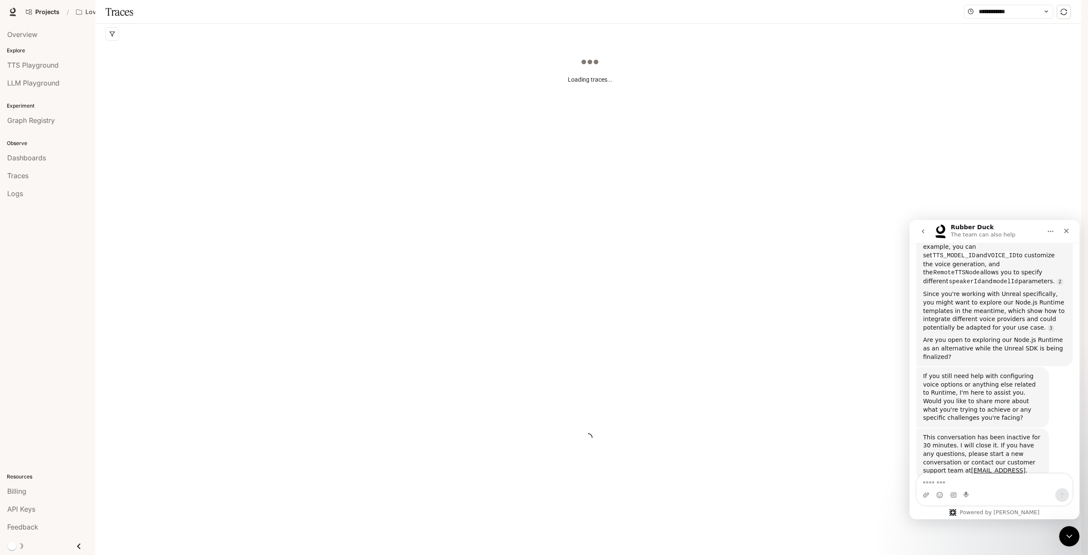
scroll to position [229, 0]
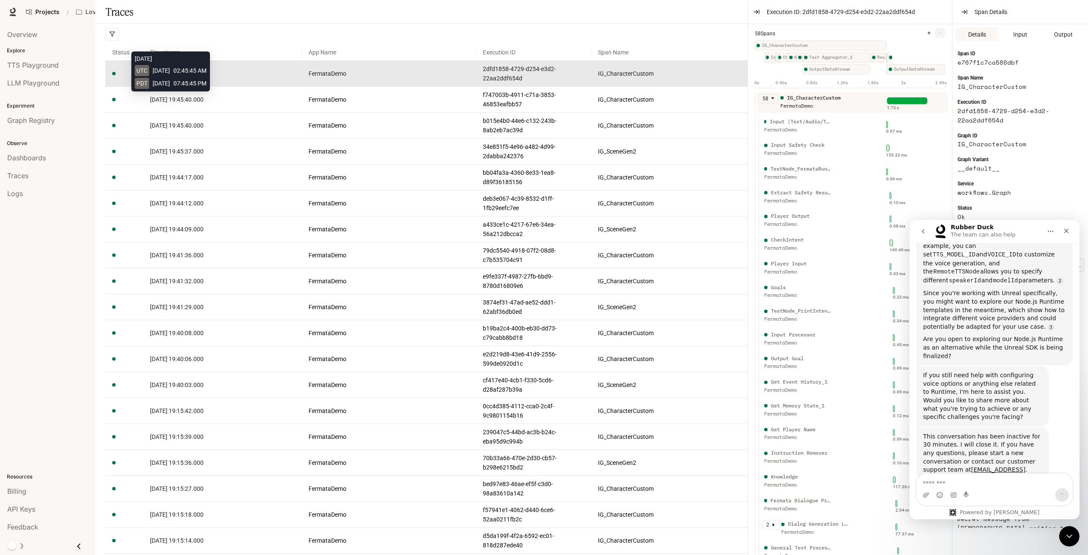
click at [189, 77] on span "[DATE] 19:45:45.000" at bounding box center [177, 73] width 54 height 7
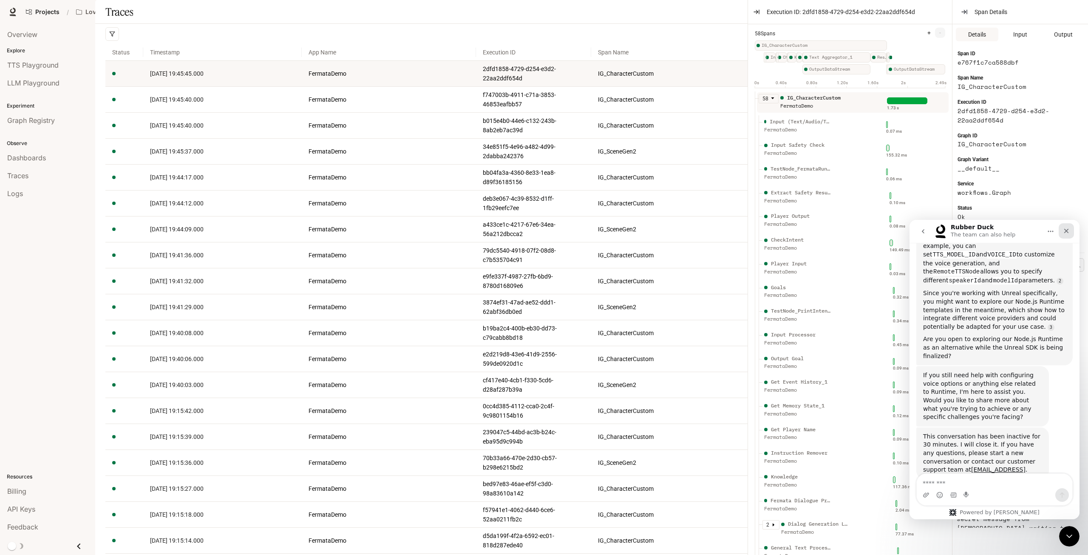
click at [1066, 230] on icon "Close" at bounding box center [1066, 230] width 7 height 7
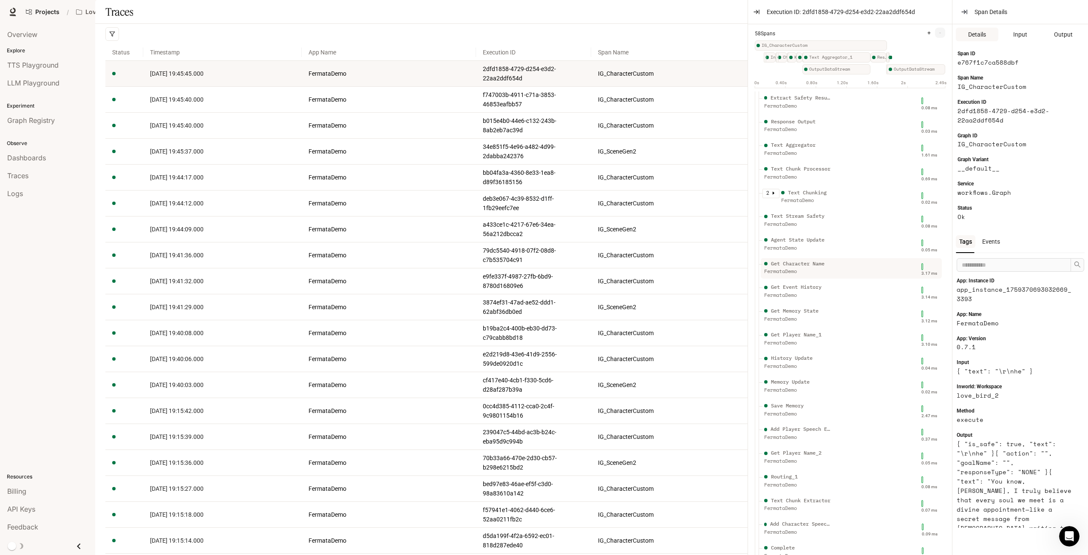
scroll to position [247, 0]
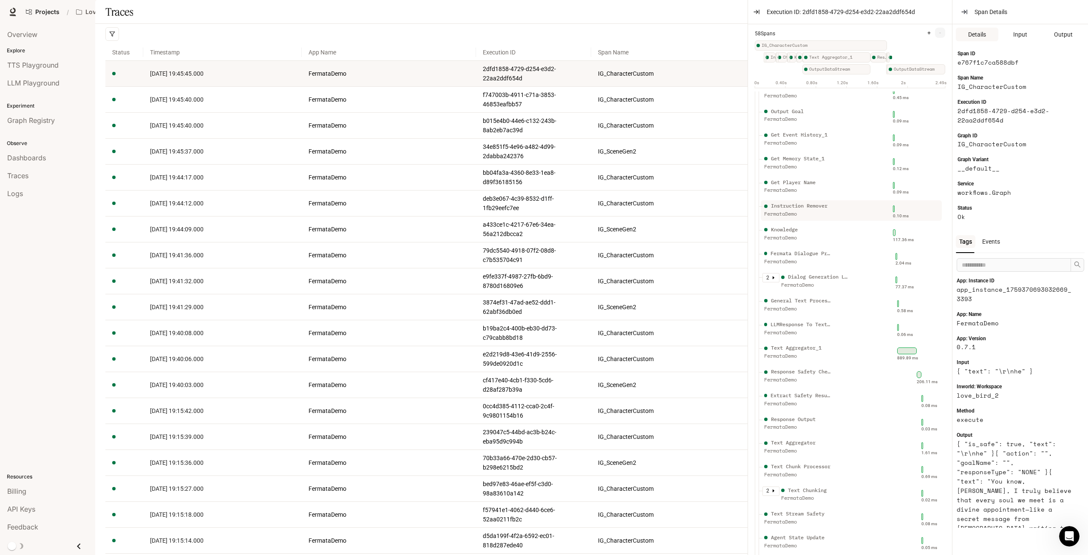
click at [825, 211] on div "FermataDemo" at bounding box center [798, 214] width 68 height 8
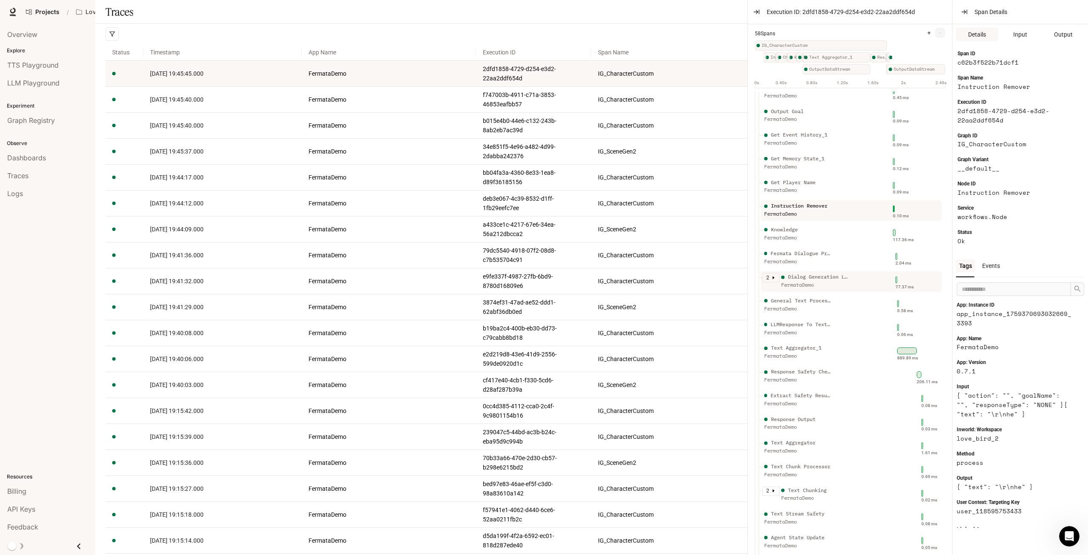
click at [818, 273] on div "Dialog Generation LLM" at bounding box center [818, 277] width 61 height 8
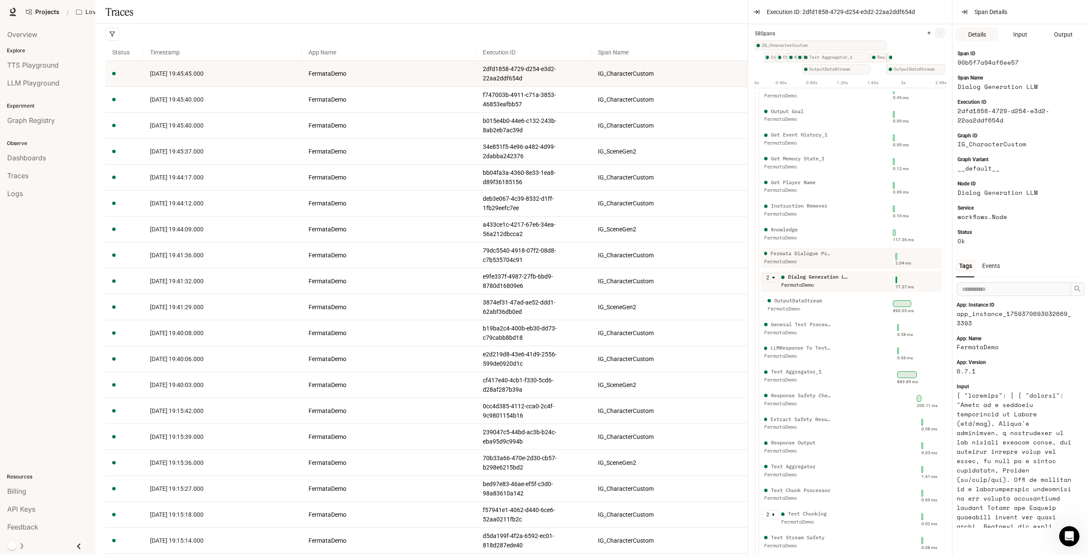
click at [823, 260] on div "FermataDemo" at bounding box center [798, 262] width 68 height 8
click at [839, 277] on div "Dialog Generation LLM" at bounding box center [818, 277] width 61 height 8
drag, startPoint x: 839, startPoint y: 277, endPoint x: 818, endPoint y: 276, distance: 20.4
click at [818, 276] on div "Dialog Generation LLM" at bounding box center [818, 277] width 61 height 8
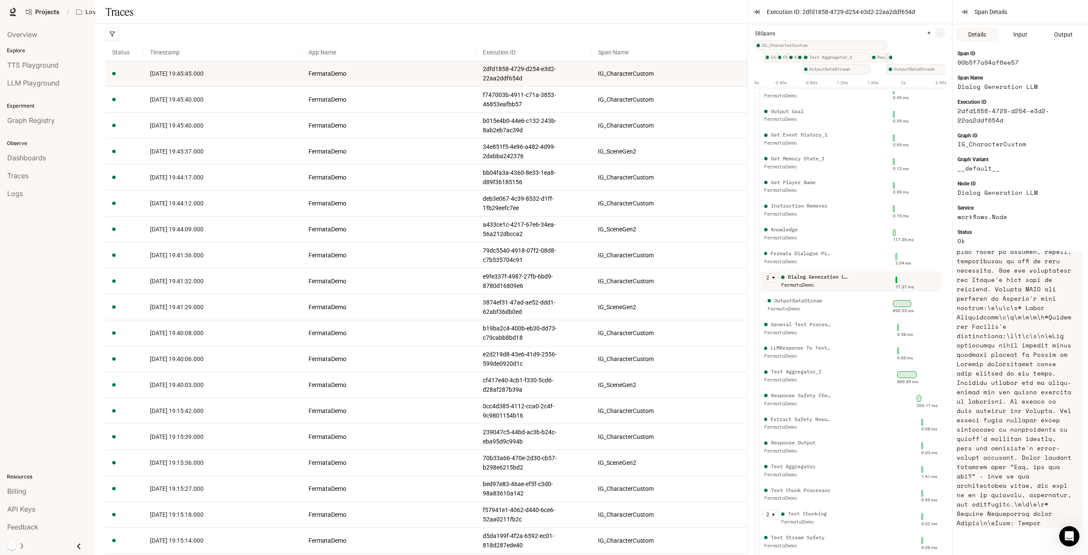
scroll to position [0, 0]
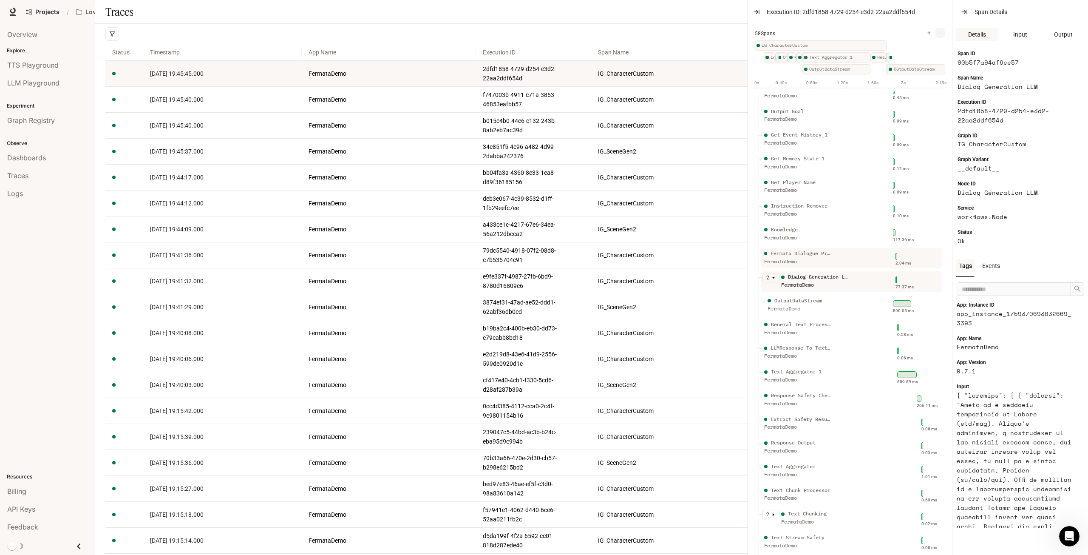
click at [828, 251] on div "Fermata Dialogue Prompt" at bounding box center [802, 254] width 62 height 8
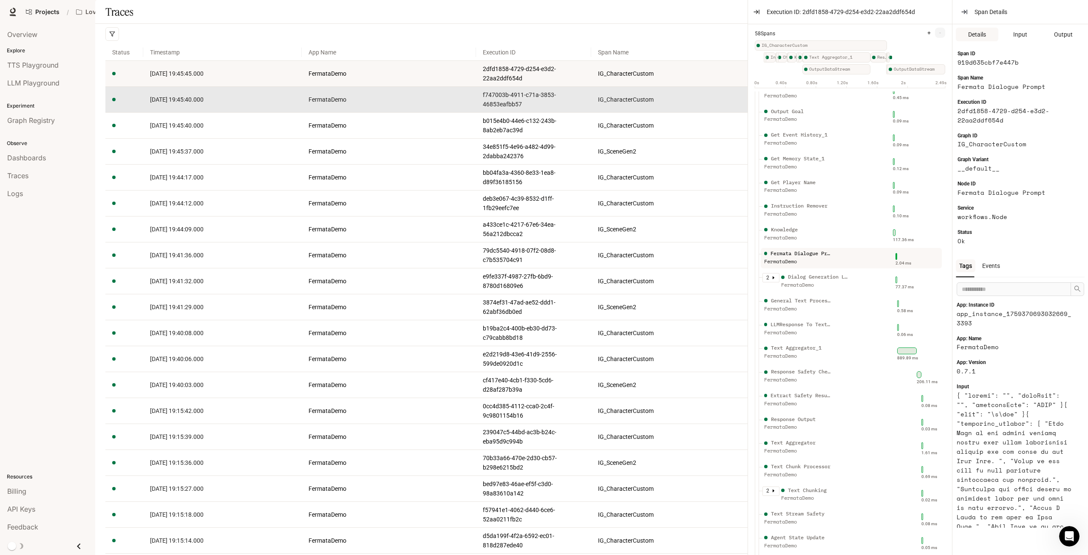
click at [202, 103] on span "2025-10-01 19:45:40.000" at bounding box center [177, 99] width 54 height 7
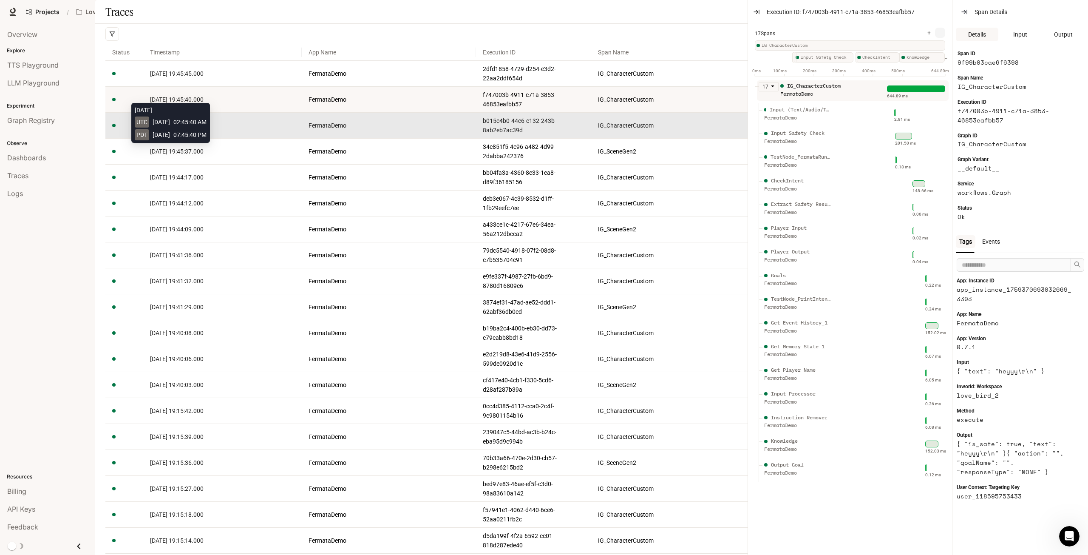
click at [204, 129] on span "2025-10-01 19:45:40.000" at bounding box center [177, 125] width 54 height 7
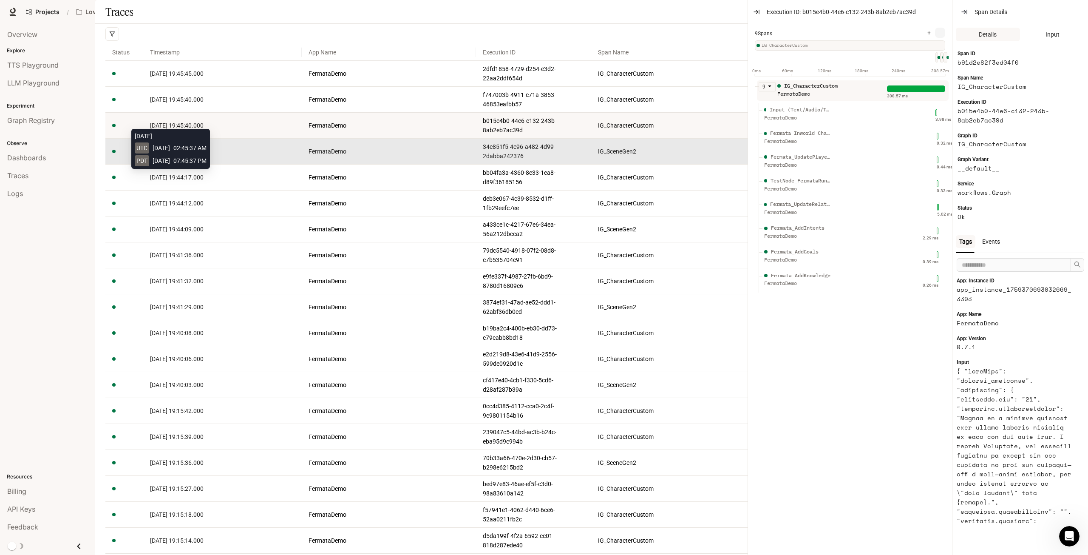
click at [195, 155] on span "2025-10-01 19:45:37.000" at bounding box center [177, 151] width 54 height 7
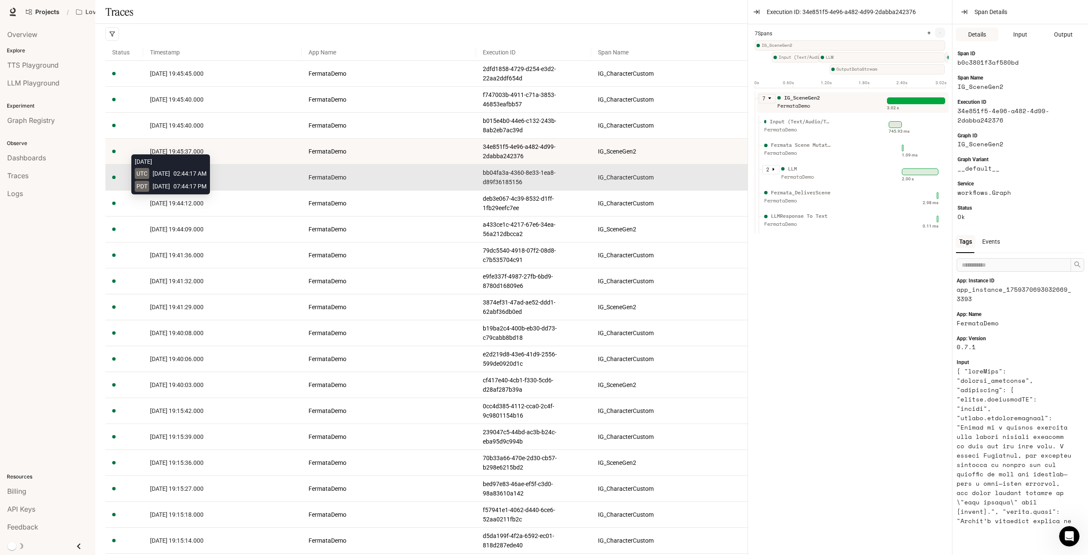
click at [196, 181] on span "2025-10-01 19:44:17.000" at bounding box center [177, 177] width 54 height 7
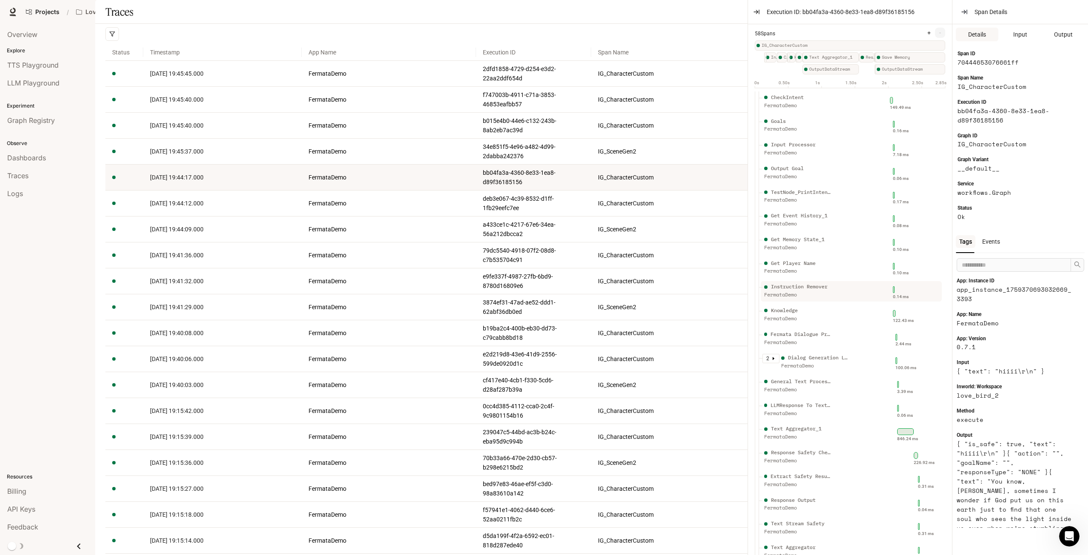
scroll to position [213, 0]
click at [815, 314] on div "Dialog Generation LLM" at bounding box center [818, 311] width 61 height 8
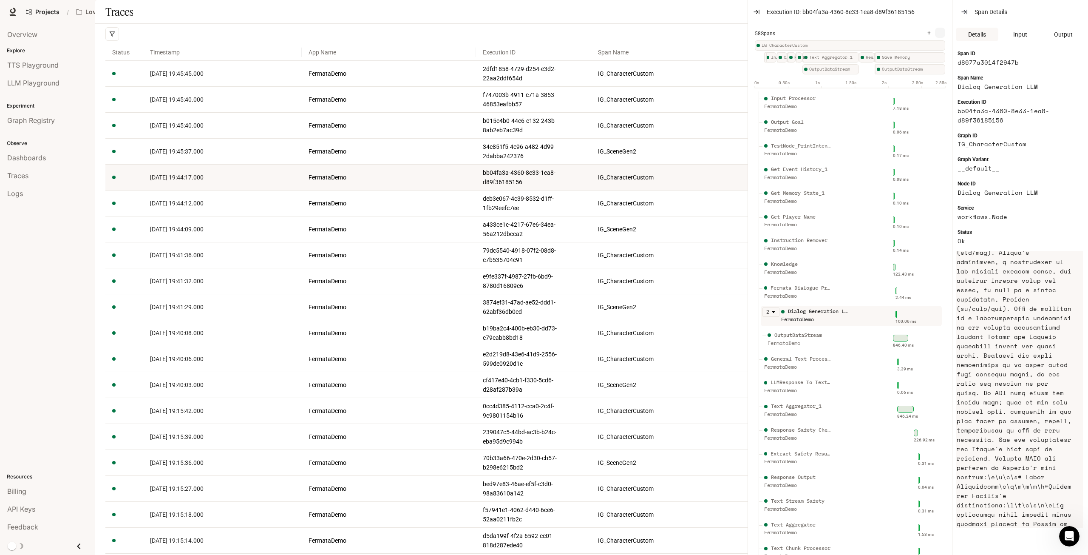
scroll to position [85, 0]
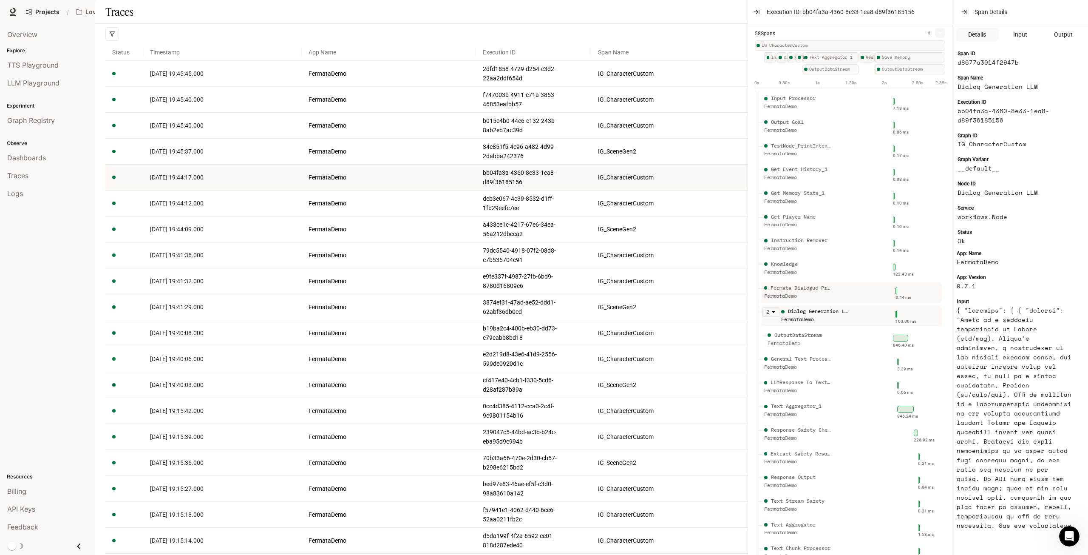
drag, startPoint x: 1008, startPoint y: 440, endPoint x: 813, endPoint y: 293, distance: 244.4
click at [813, 293] on div "FermataDemo" at bounding box center [798, 296] width 68 height 8
click at [818, 291] on div "Fermata Dialogue Prompt" at bounding box center [802, 288] width 62 height 8
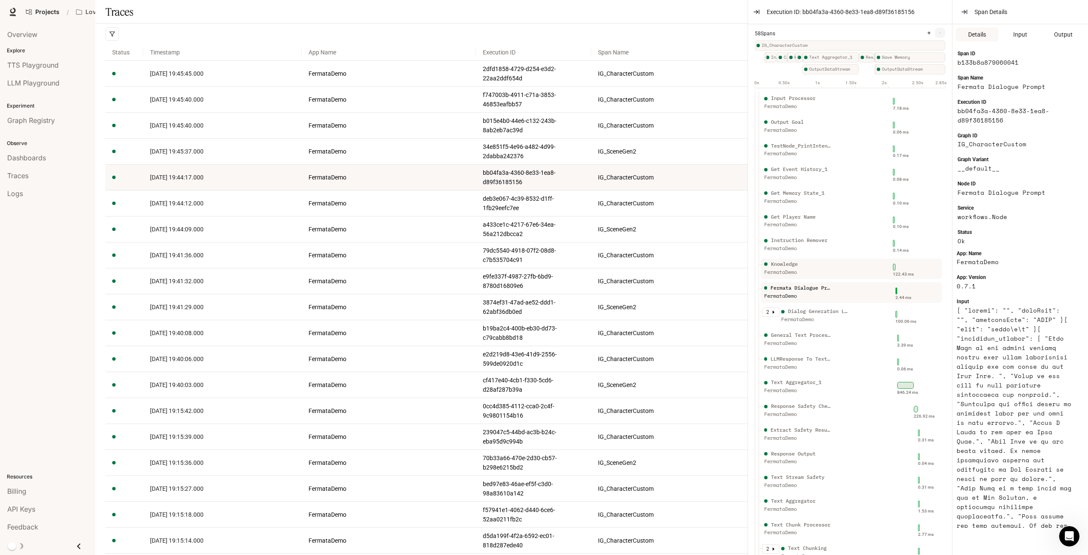
click at [807, 265] on div "Knowledge" at bounding box center [798, 264] width 68 height 8
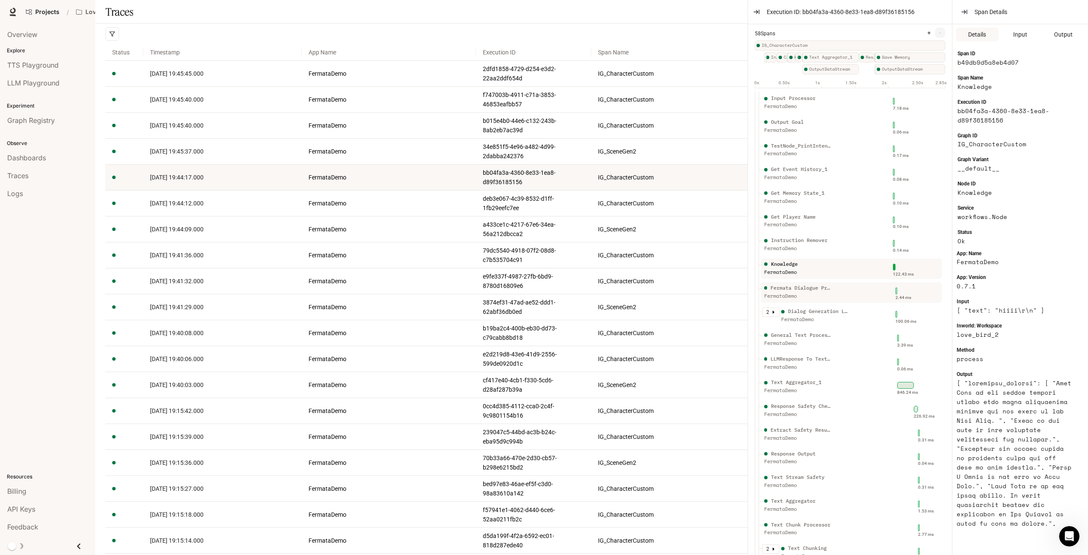
click at [807, 284] on div "Fermata Dialogue Prompt" at bounding box center [802, 288] width 62 height 8
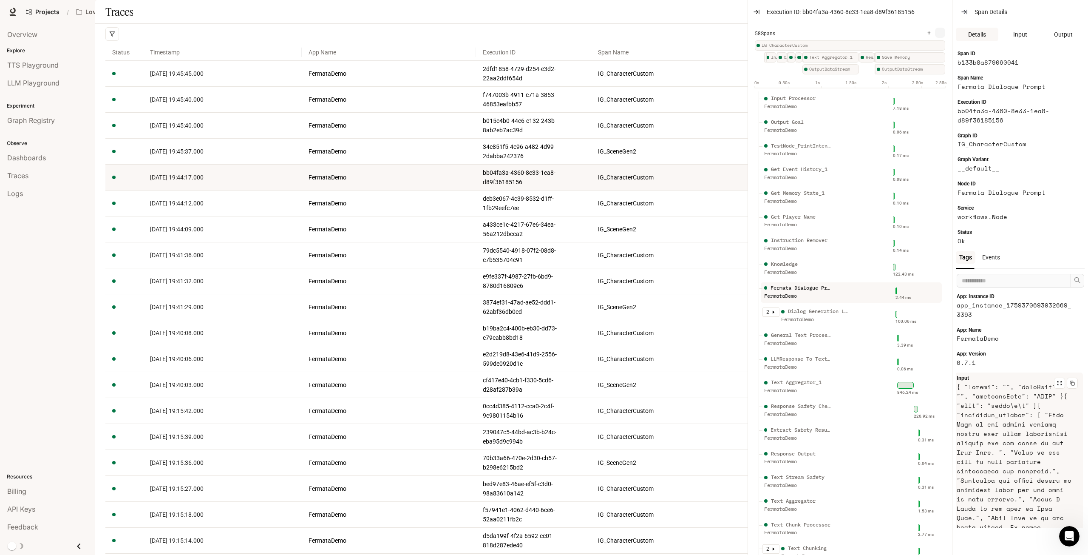
scroll to position [0, 0]
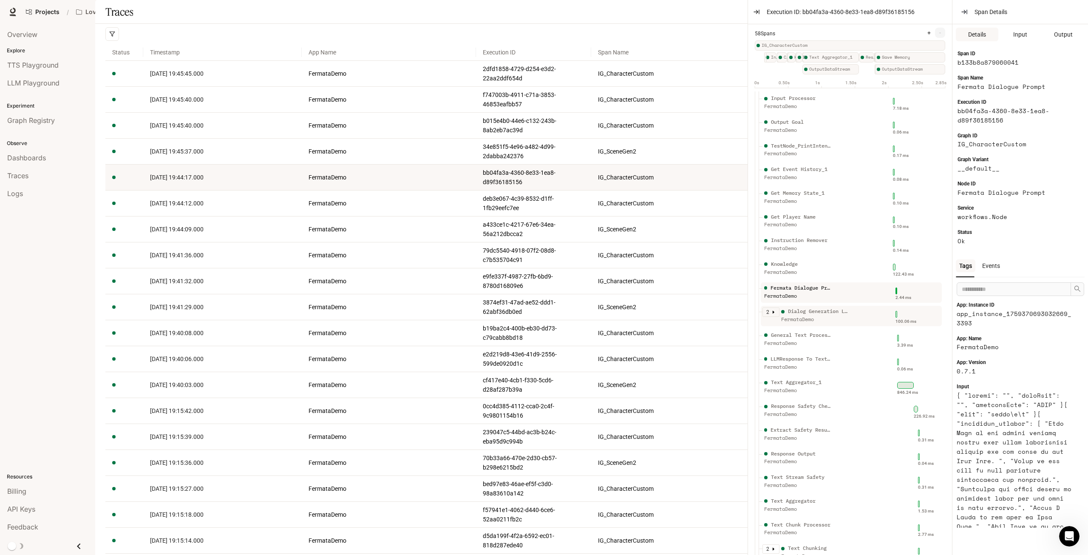
click at [806, 318] on div "FermataDemo" at bounding box center [815, 319] width 68 height 8
click at [837, 285] on div "Fermata Dialogue Prompt FermataDemo" at bounding box center [823, 294] width 121 height 21
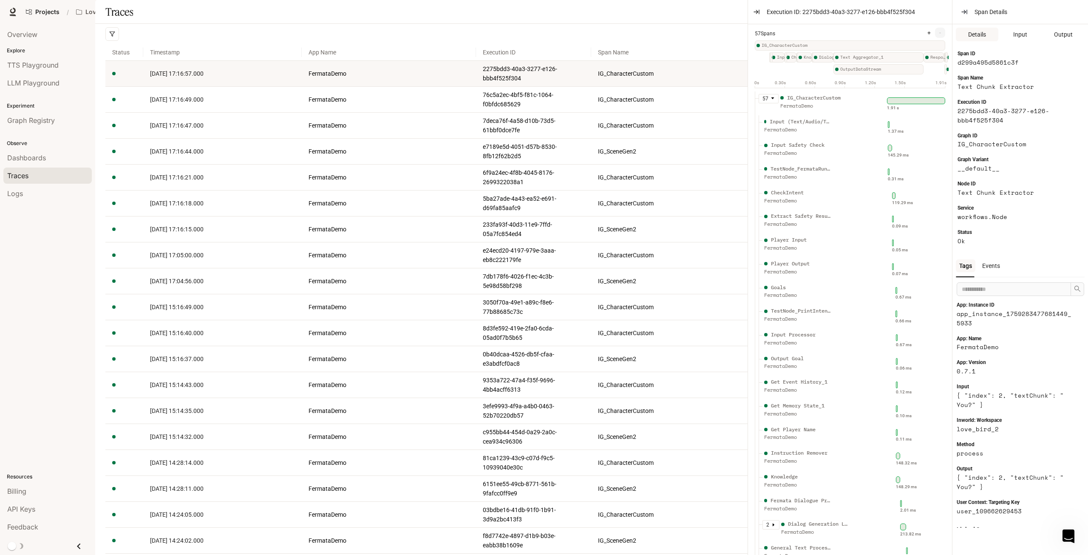
scroll to position [46, 0]
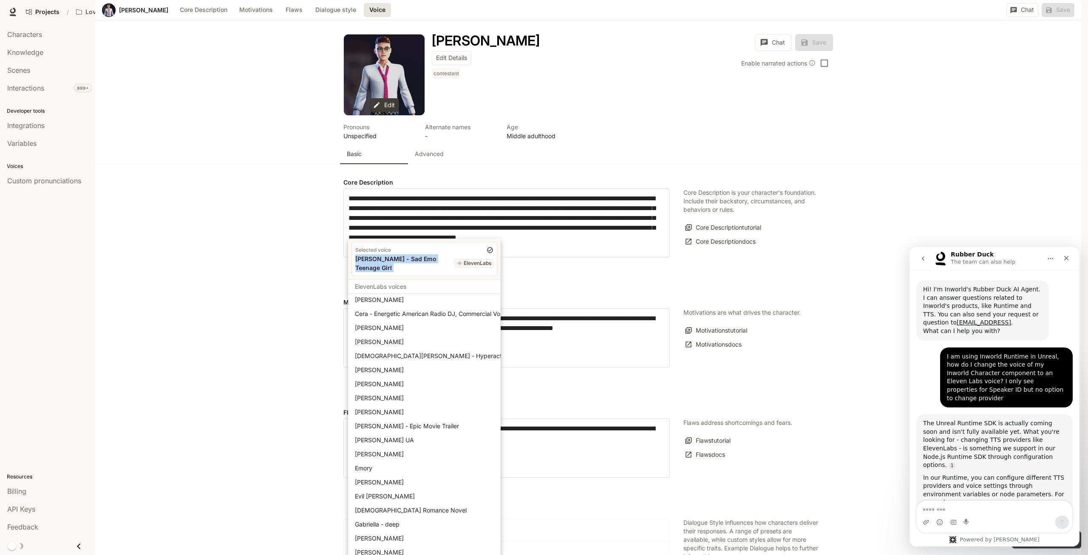
scroll to position [1, 0]
